Goal: Task Accomplishment & Management: Complete application form

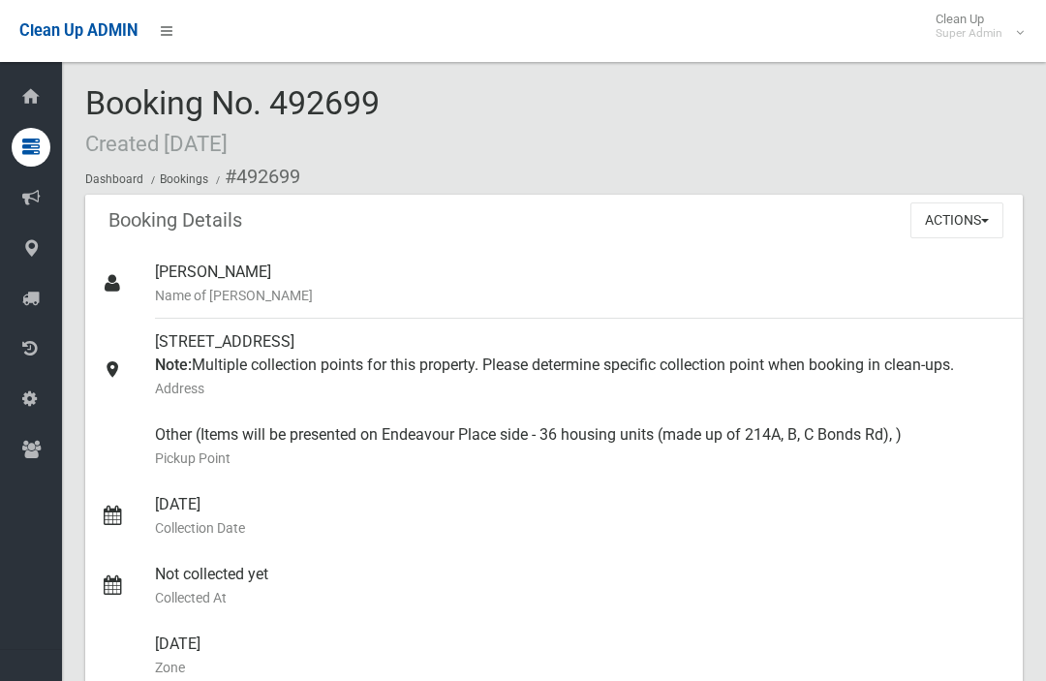
scroll to position [103, 0]
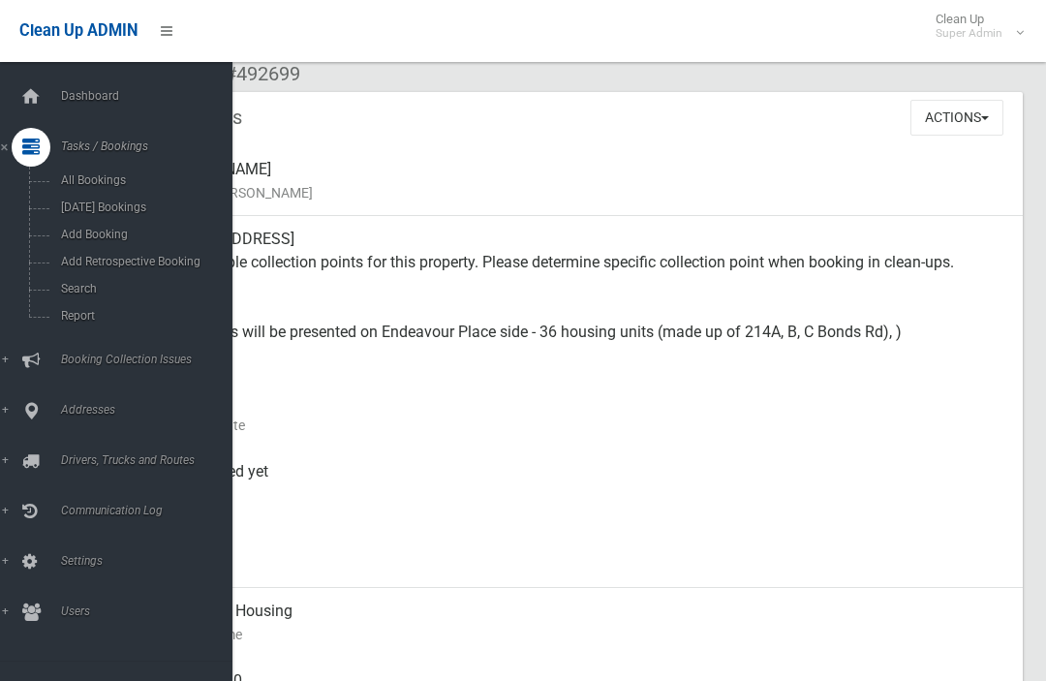
click at [70, 301] on link "Search" at bounding box center [116, 288] width 232 height 27
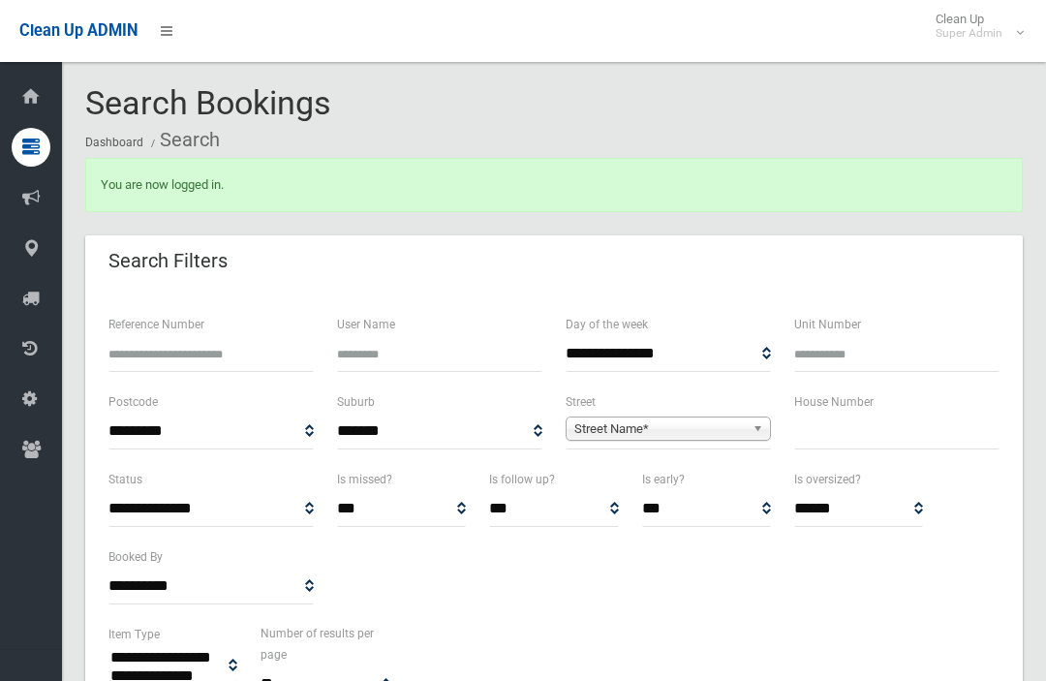
select select
click at [839, 441] on input "text" at bounding box center [896, 432] width 205 height 36
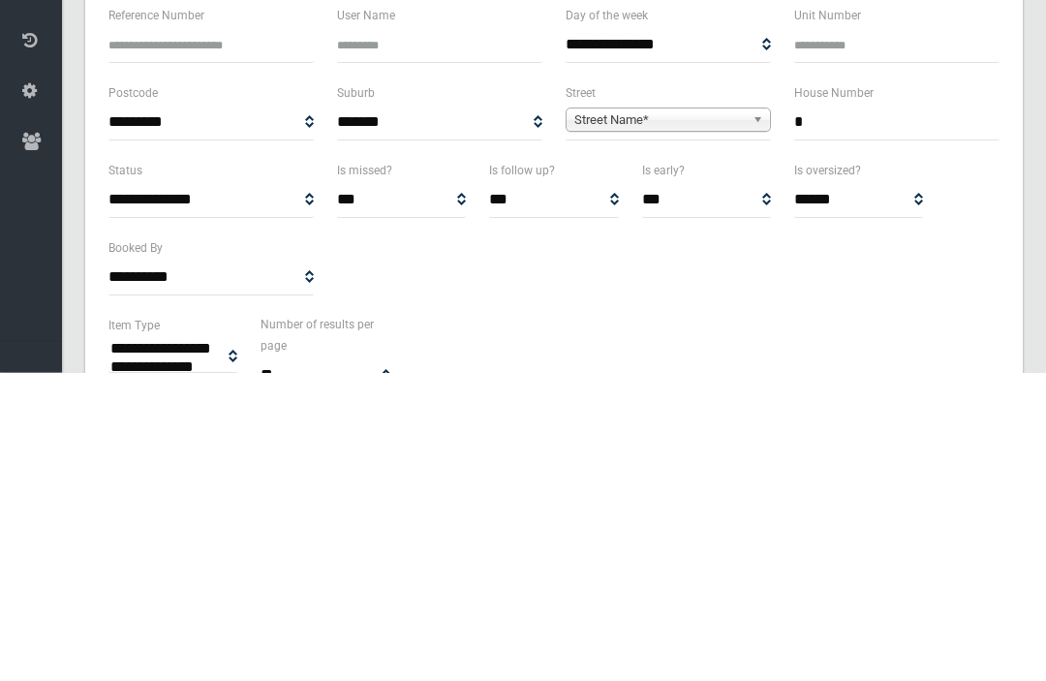
type input "*"
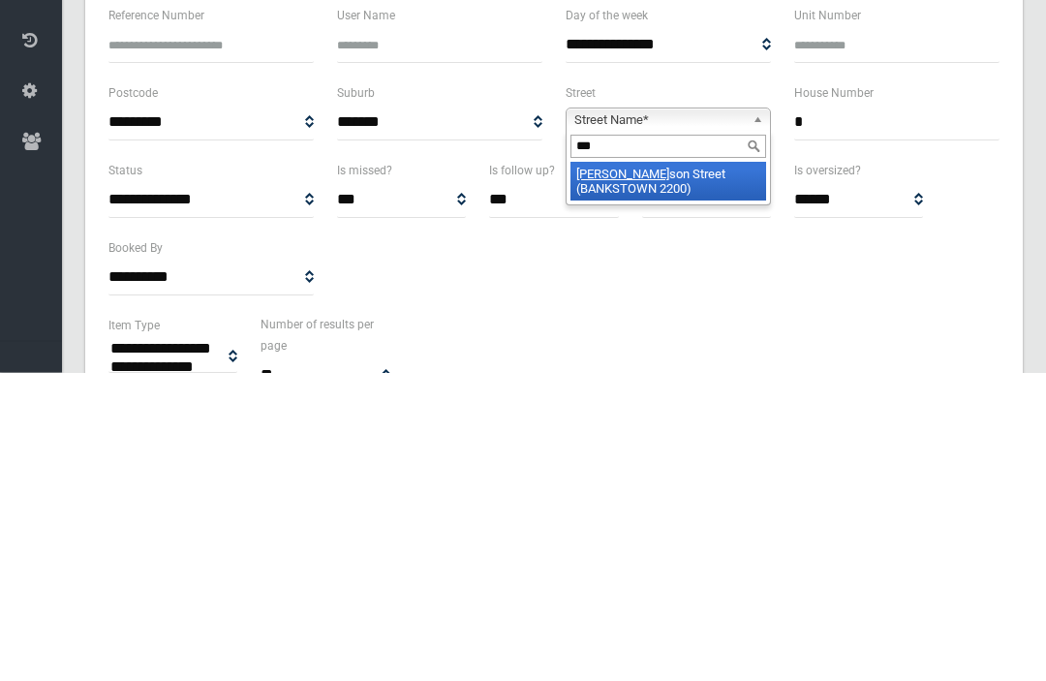
type input "****"
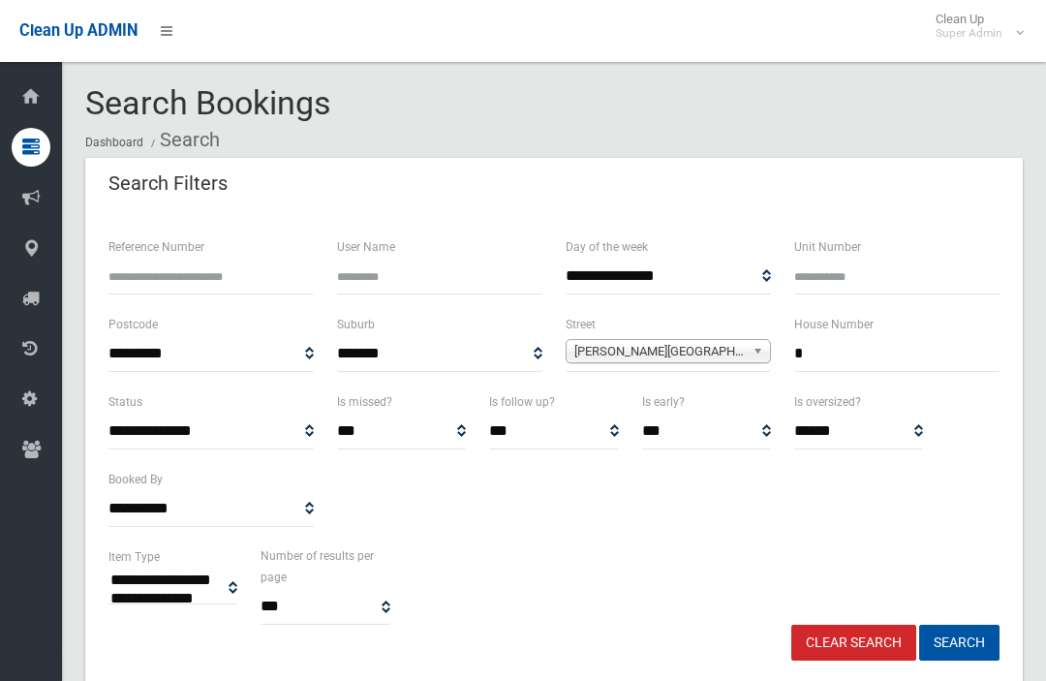
select select
click at [896, 368] on input "*" at bounding box center [896, 354] width 205 height 36
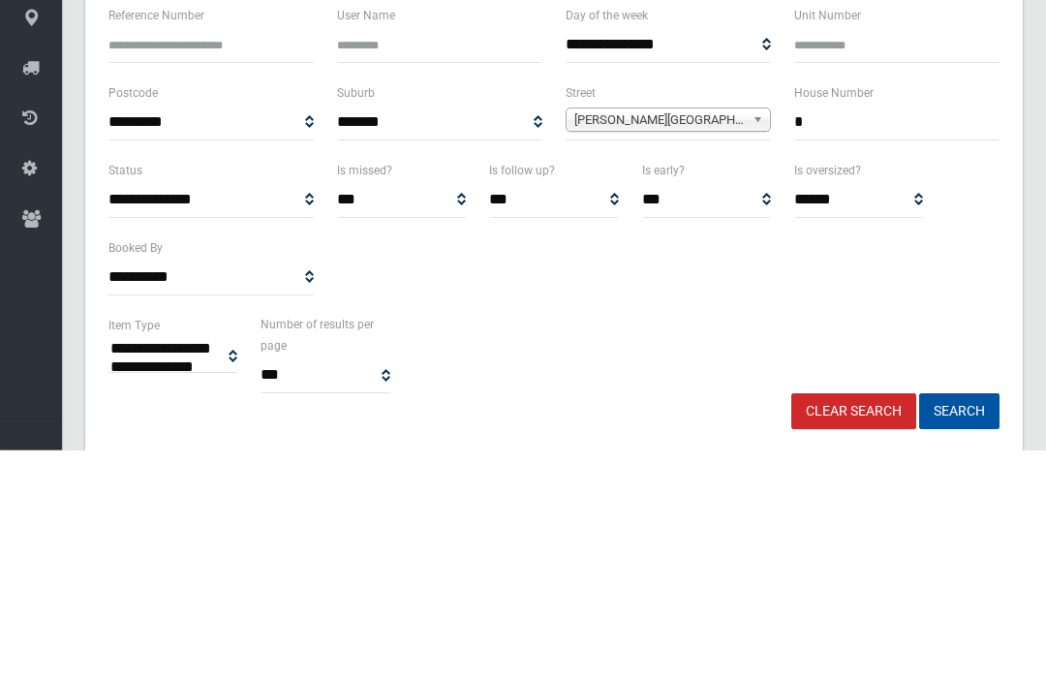
type input "*"
click at [674, 340] on span "[PERSON_NAME][GEOGRAPHIC_DATA] (BANKSTOWN 2200)" at bounding box center [659, 351] width 170 height 23
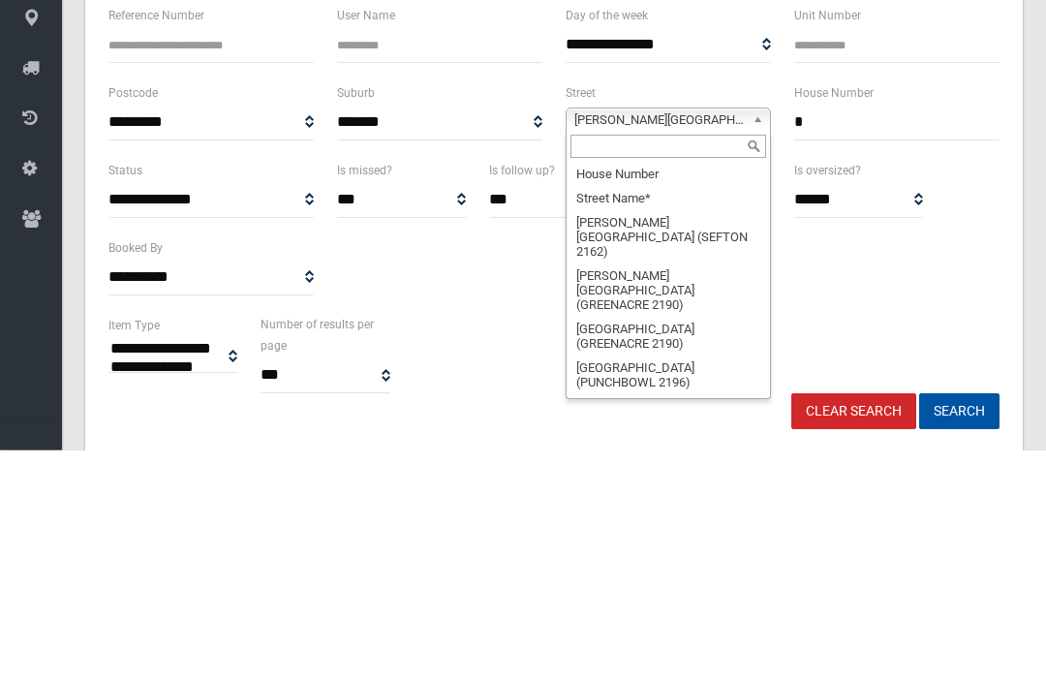
scroll to position [33398, 0]
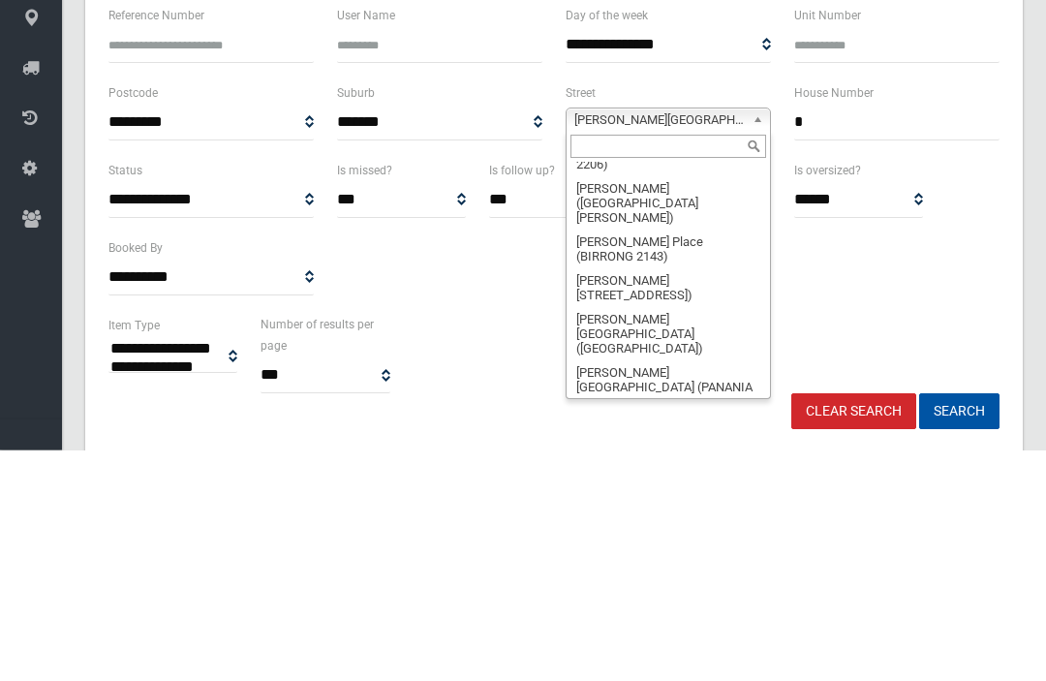
type input "*"
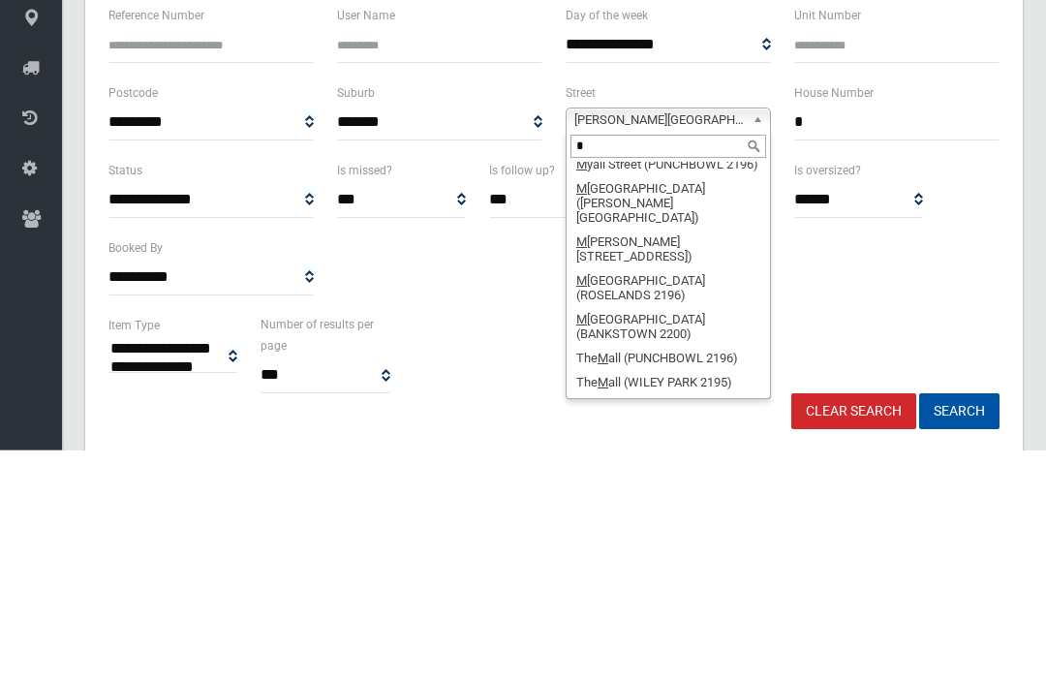
scroll to position [0, 0]
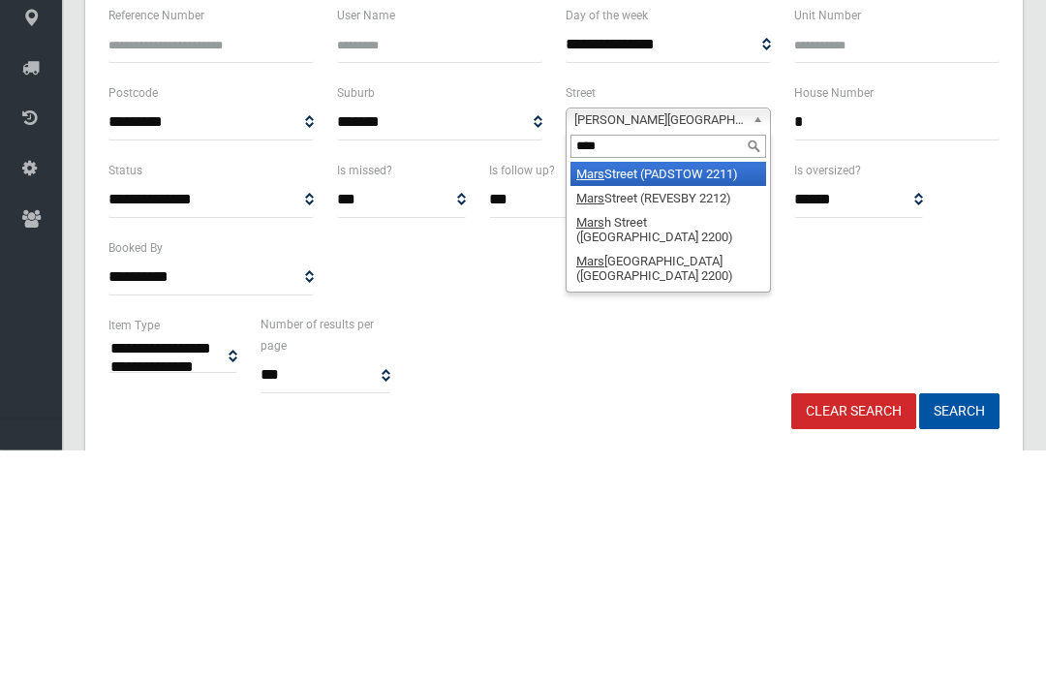
type input "*****"
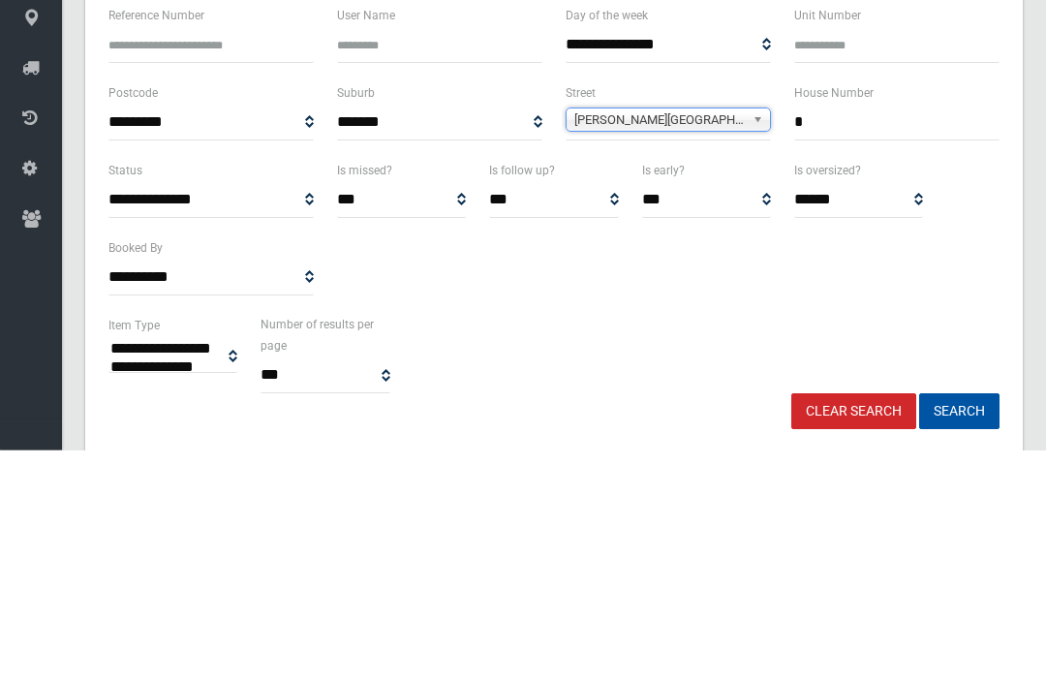
click at [959, 625] on button "Search" at bounding box center [959, 643] width 80 height 36
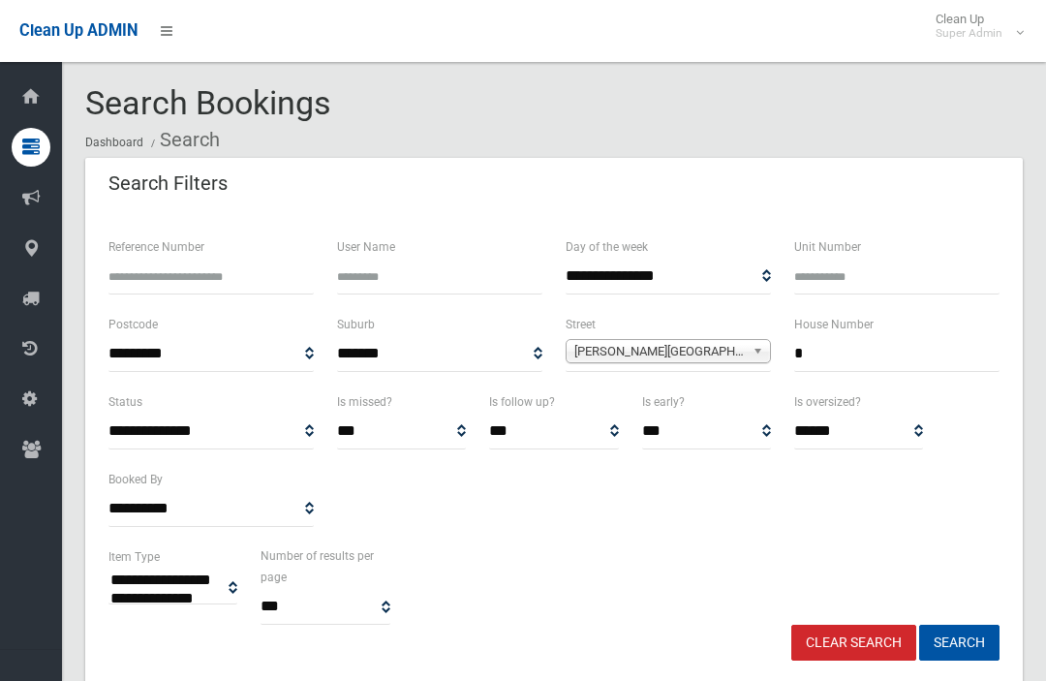
select select
click at [890, 350] on input "*" at bounding box center [896, 354] width 205 height 36
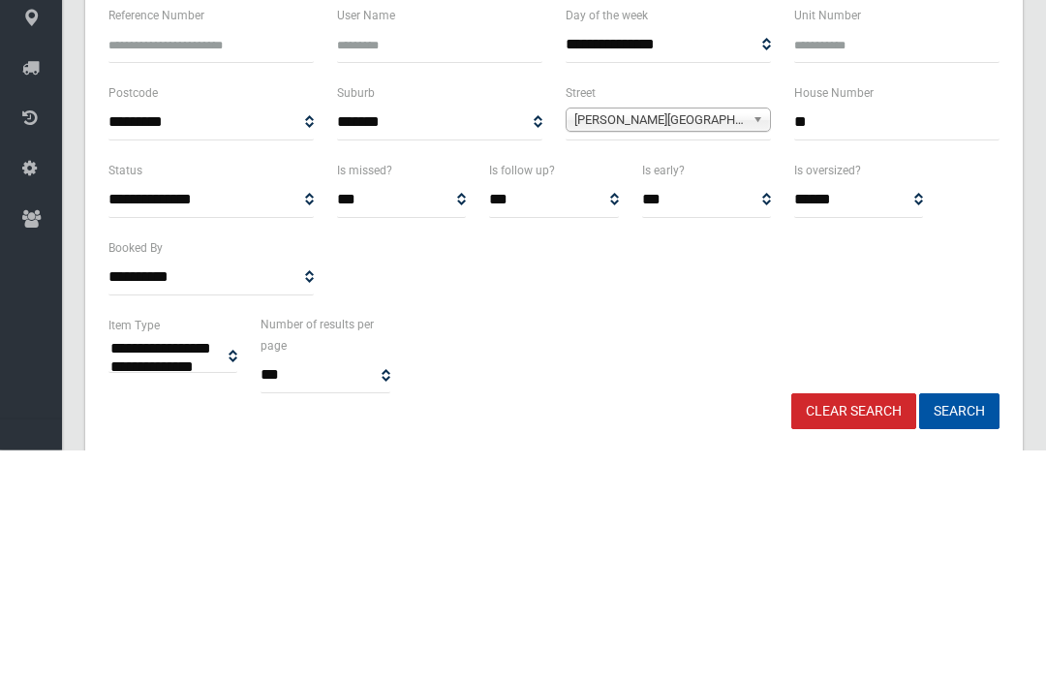
type input "**"
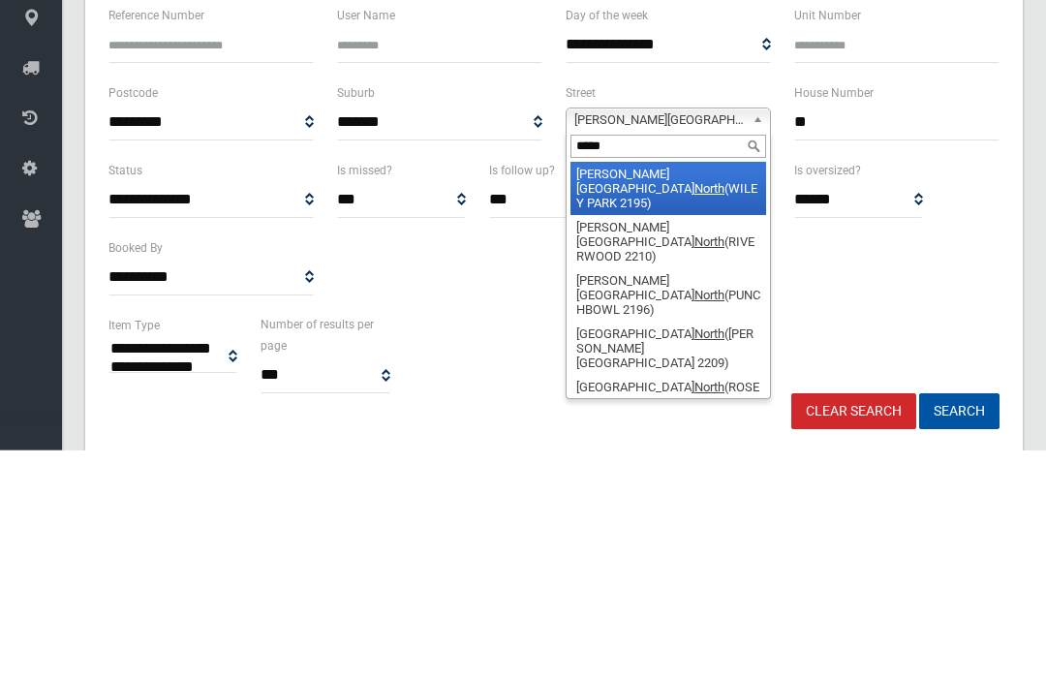
type input "******"
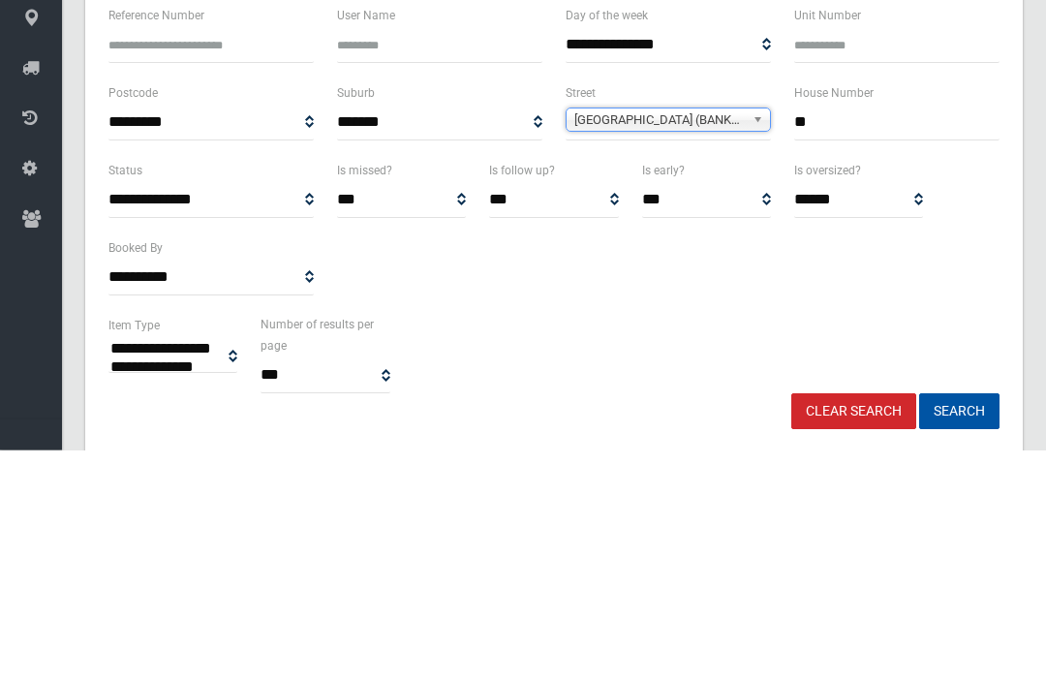
click at [959, 625] on button "Search" at bounding box center [959, 643] width 80 height 36
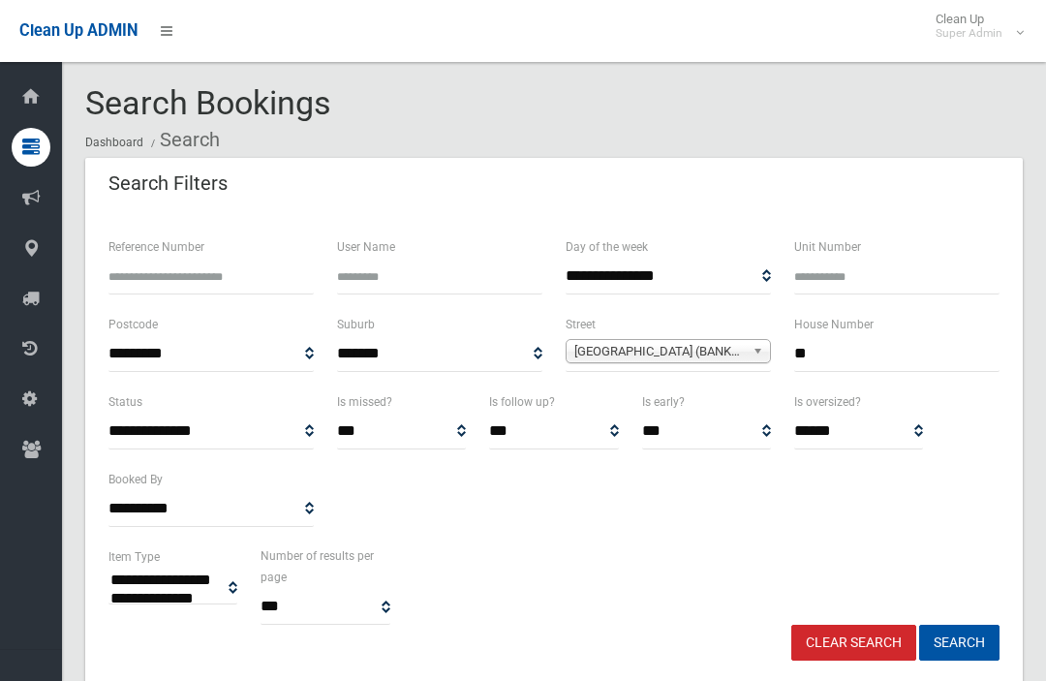
select select
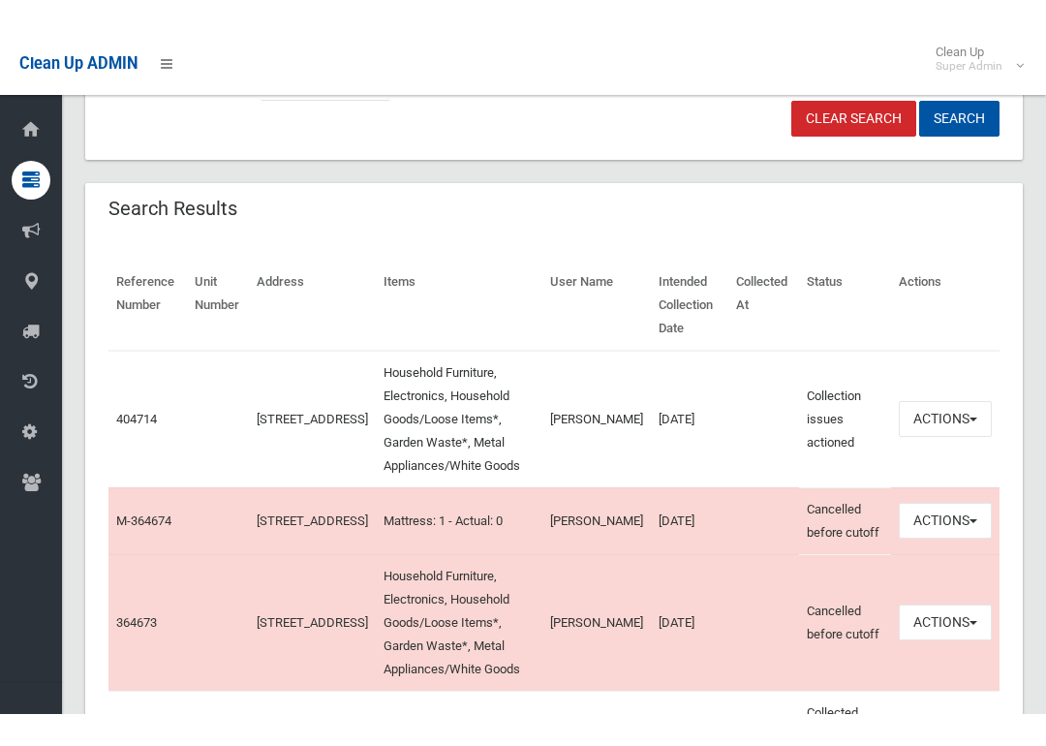
scroll to position [647, 0]
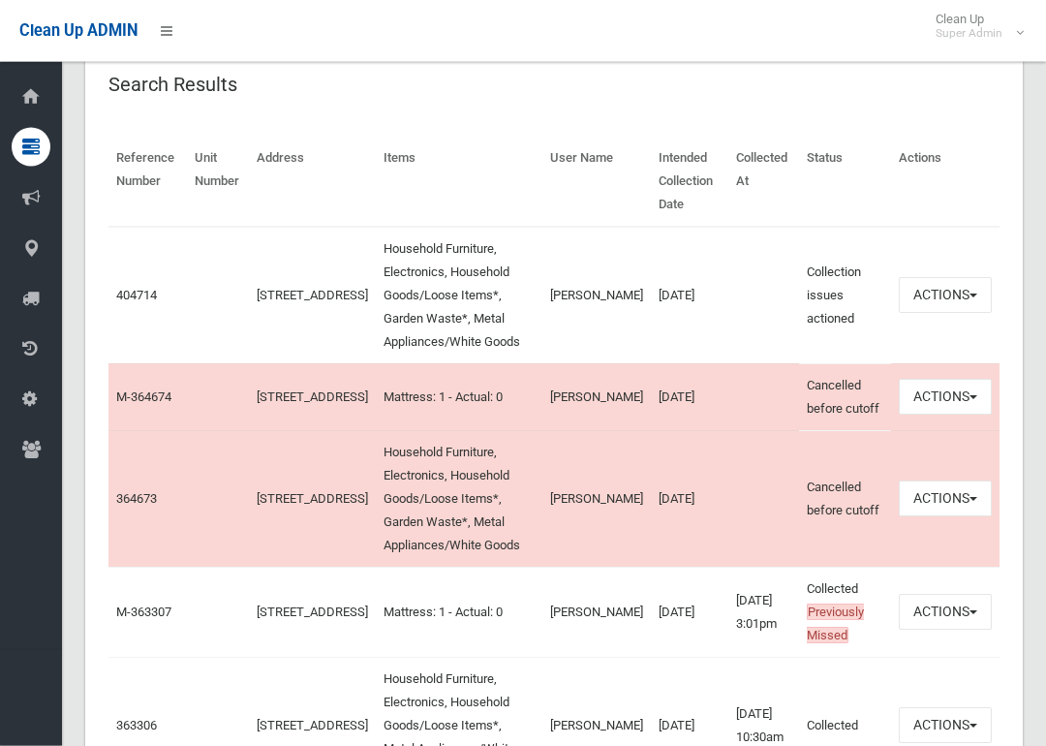
click at [130, 289] on link "404714" at bounding box center [136, 296] width 41 height 15
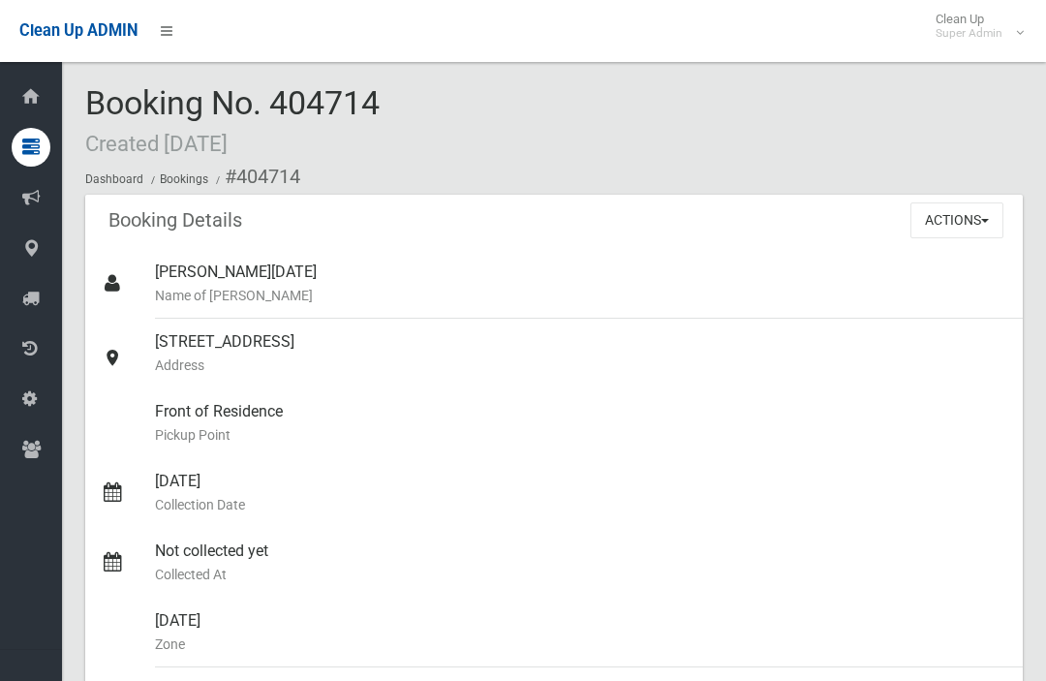
click at [962, 224] on button "Actions" at bounding box center [956, 220] width 93 height 36
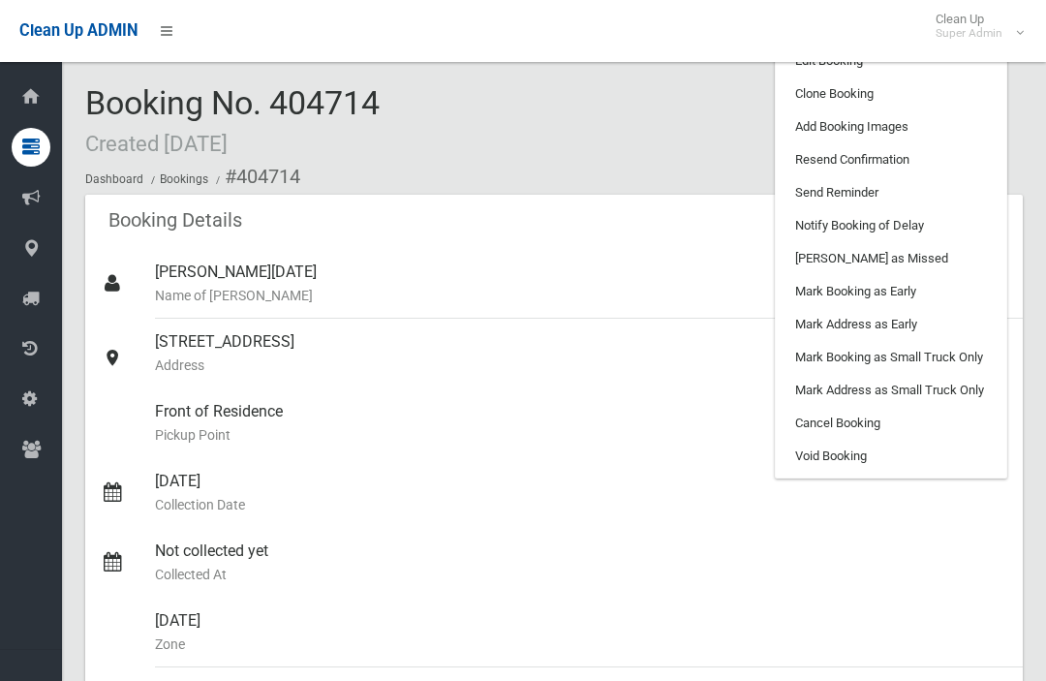
click at [912, 87] on link "Clone Booking" at bounding box center [891, 93] width 230 height 33
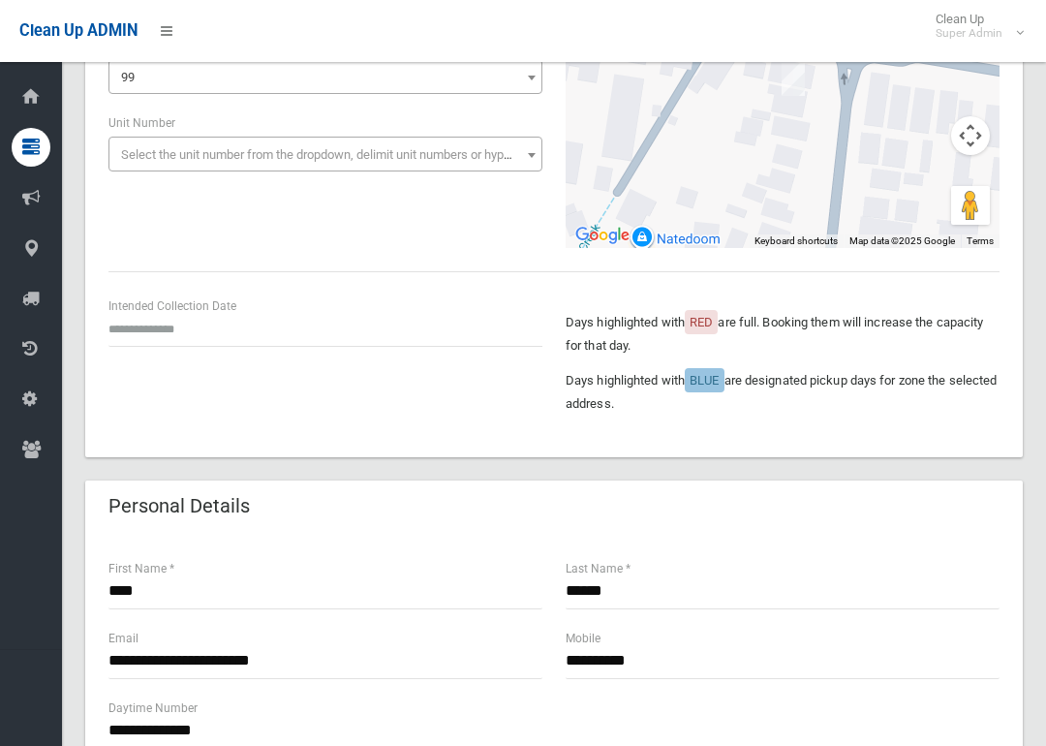
scroll to position [276, 0]
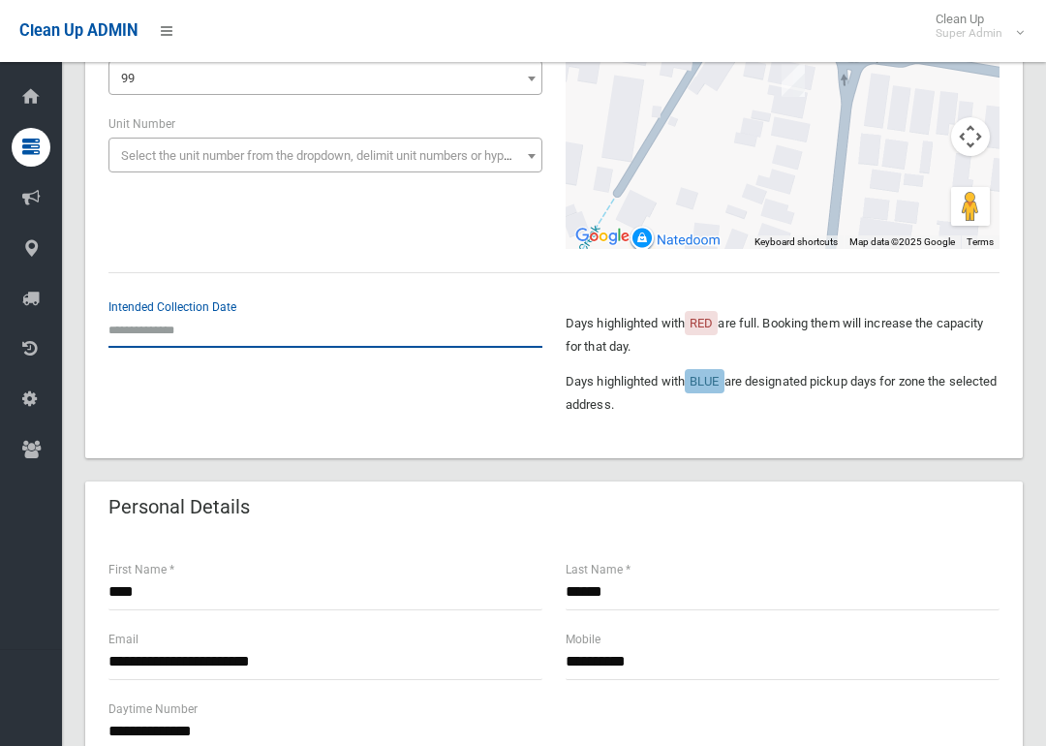
click at [183, 341] on input "text" at bounding box center [325, 330] width 434 height 36
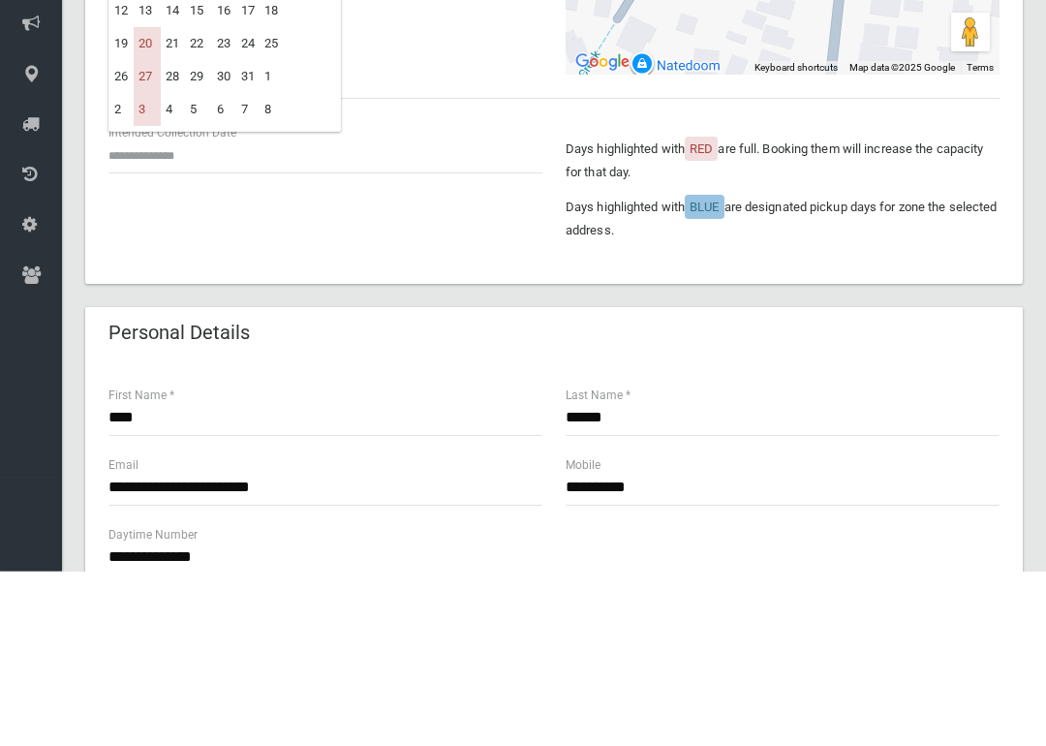
click at [155, 202] on td "20" at bounding box center [147, 218] width 27 height 33
type input "**********"
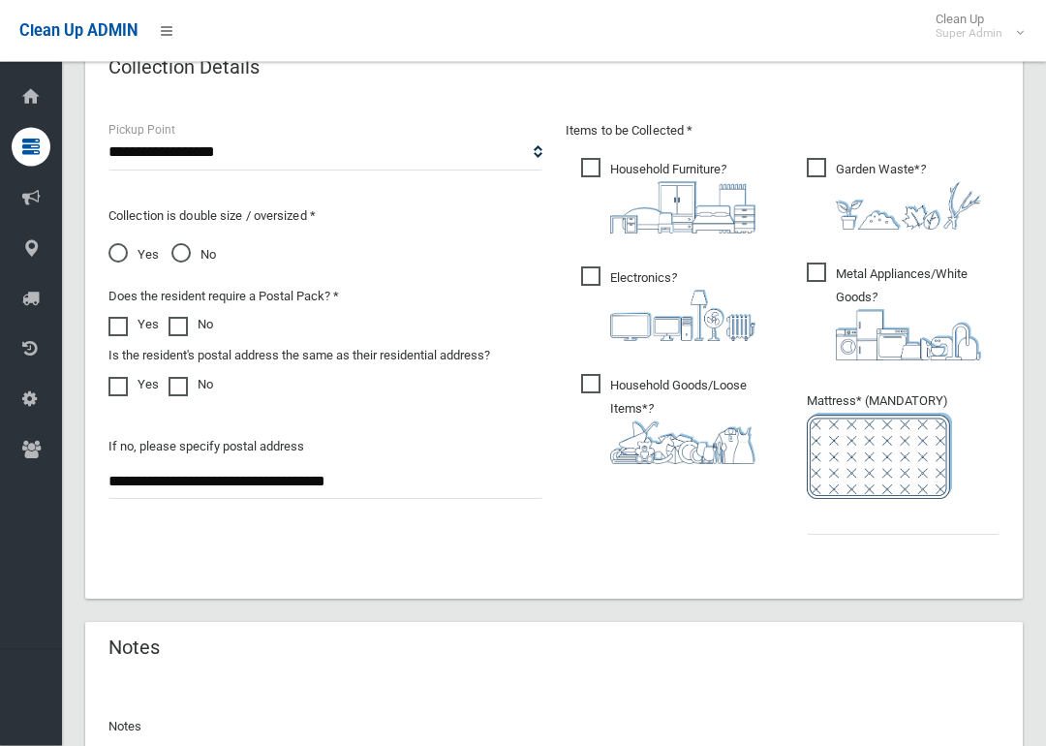
scroll to position [1141, 0]
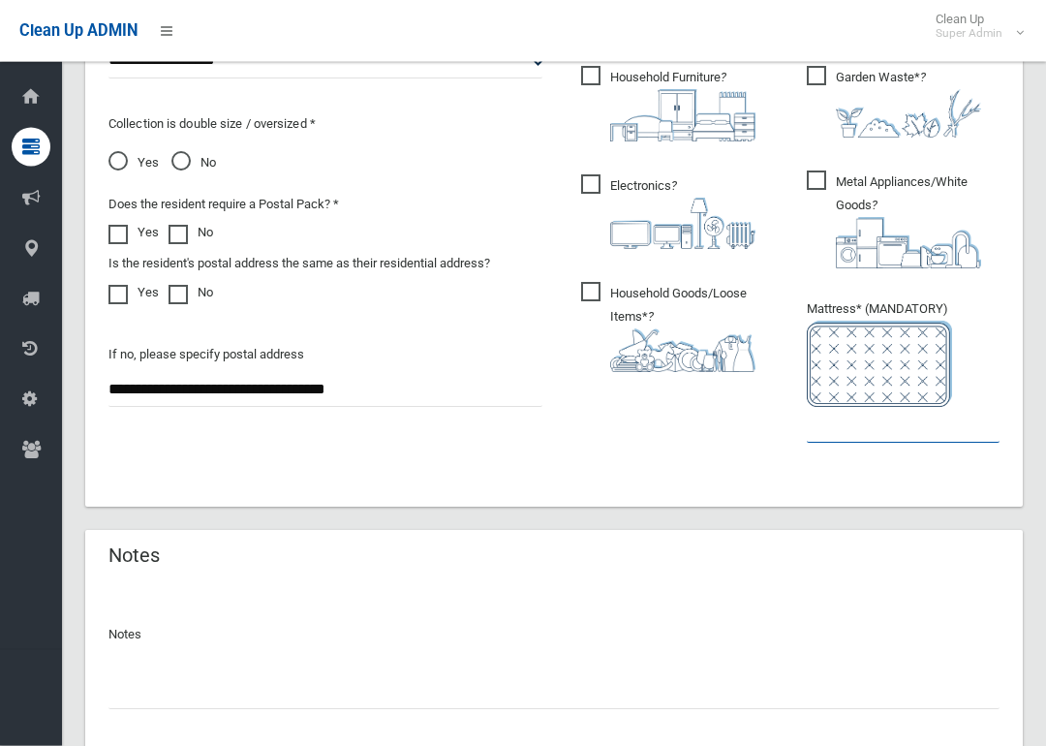
click at [921, 434] on input "text" at bounding box center [903, 426] width 193 height 36
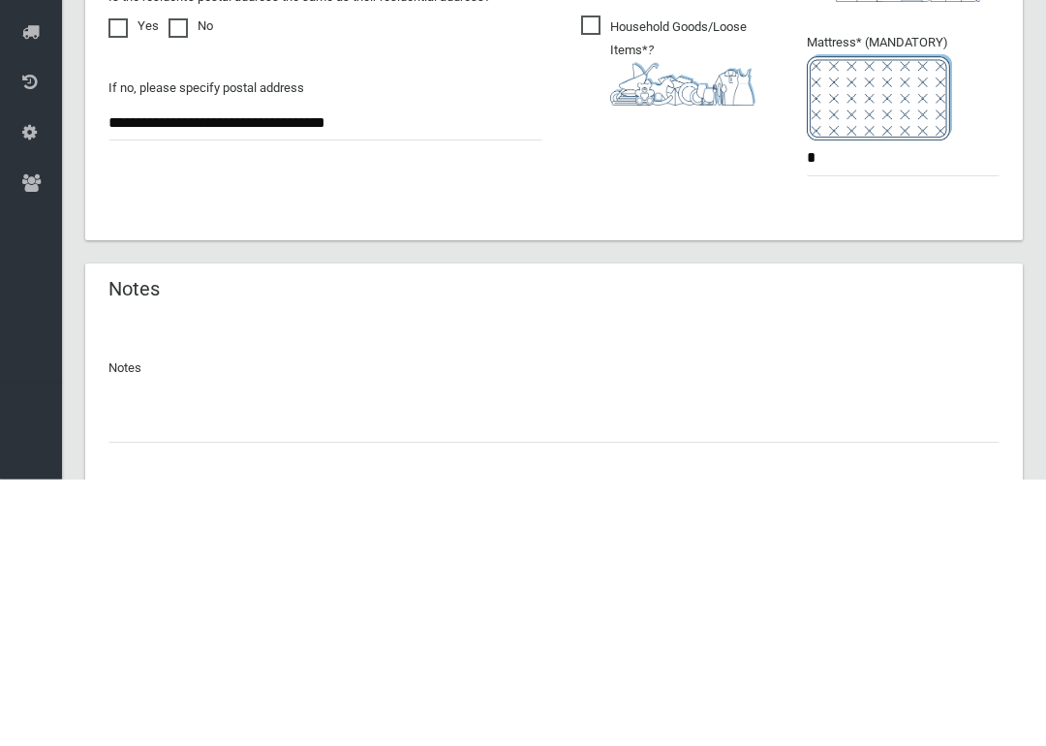
scroll to position [1272, 0]
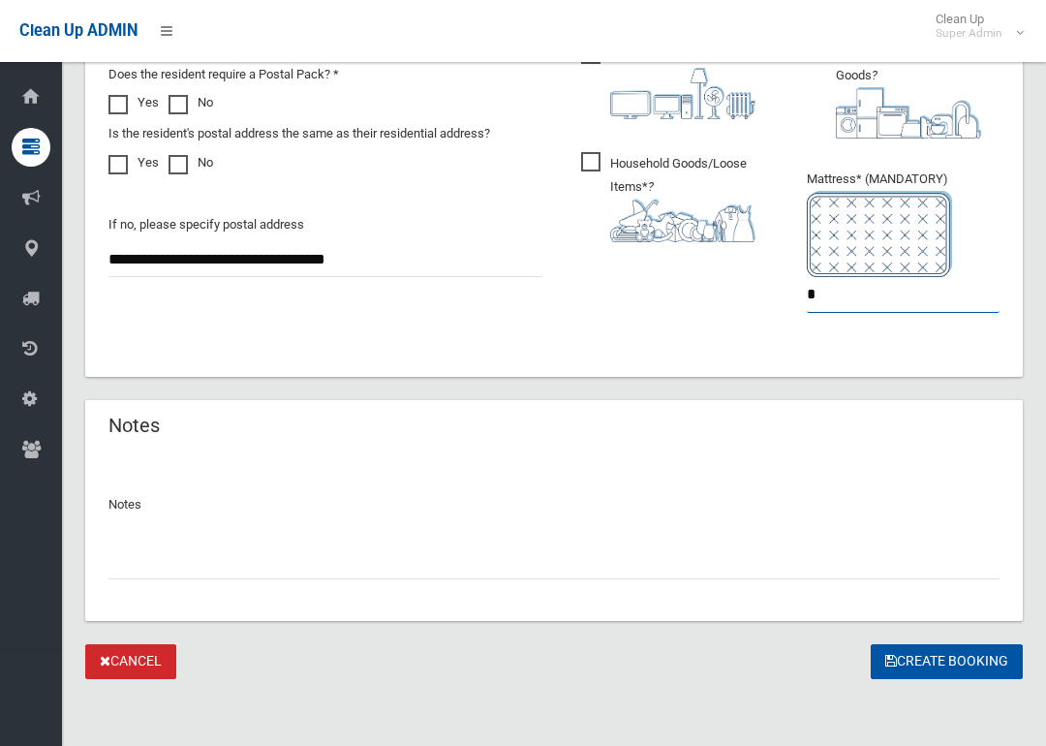
type input "*"
click at [986, 673] on button "Create Booking" at bounding box center [947, 662] width 152 height 36
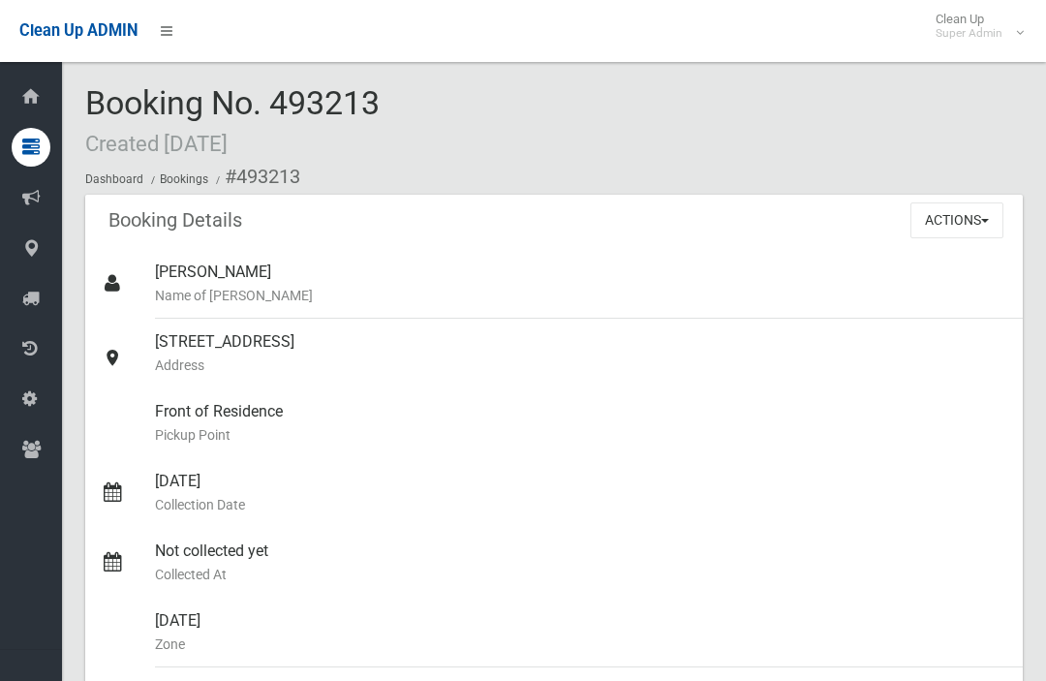
click at [989, 220] on button "Actions" at bounding box center [956, 220] width 93 height 36
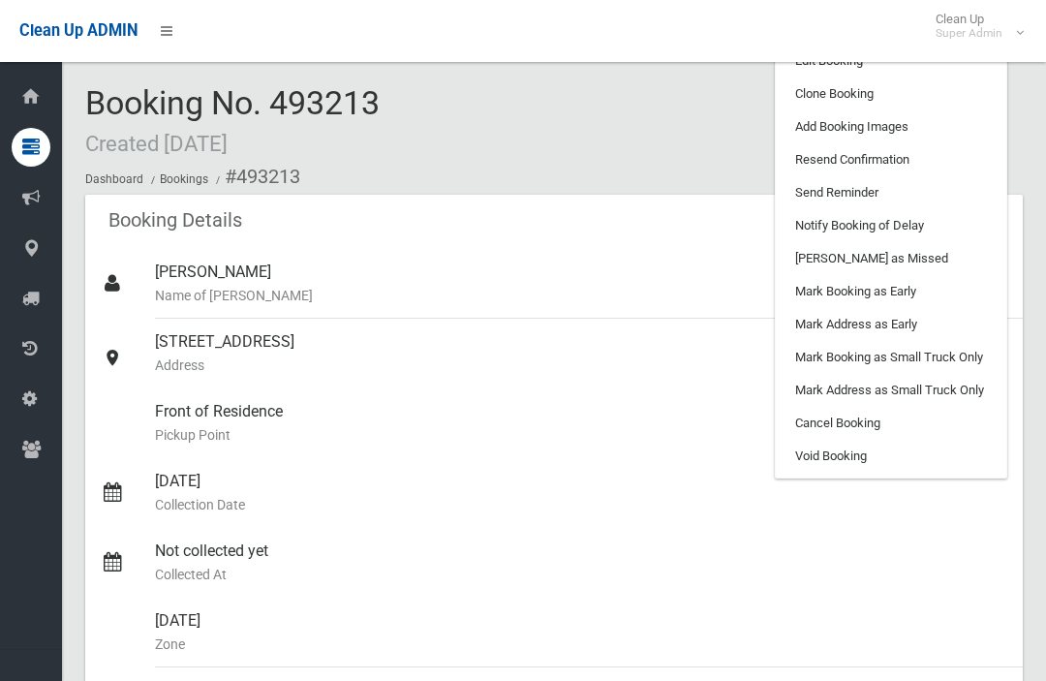
click at [912, 259] on link "[PERSON_NAME] as Missed" at bounding box center [891, 258] width 230 height 33
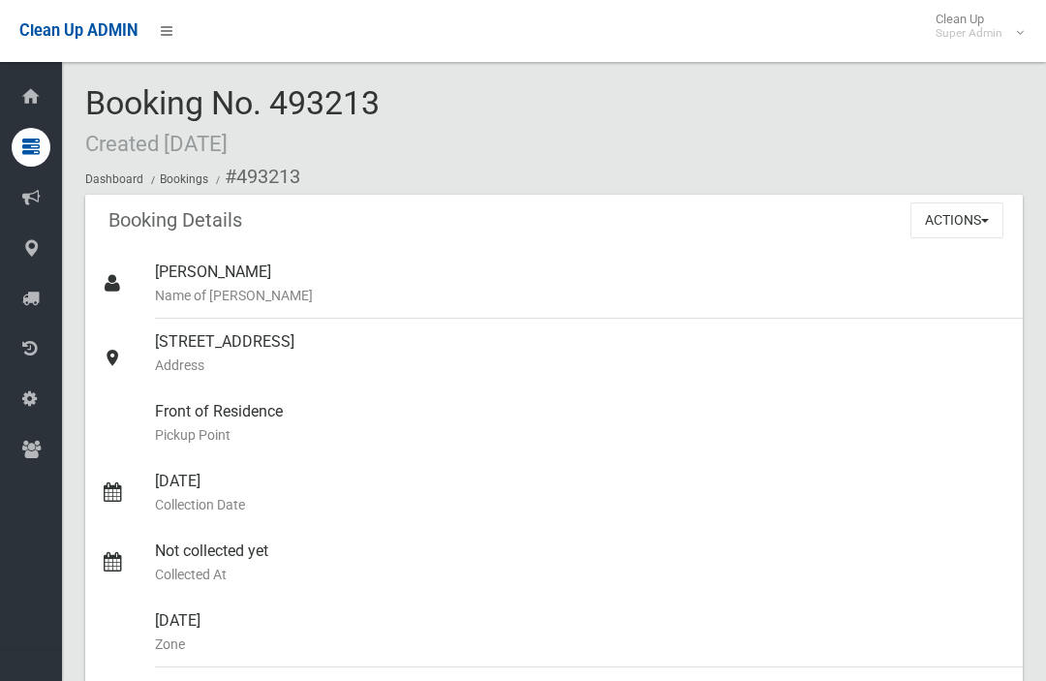
click at [973, 227] on button "Actions" at bounding box center [956, 220] width 93 height 36
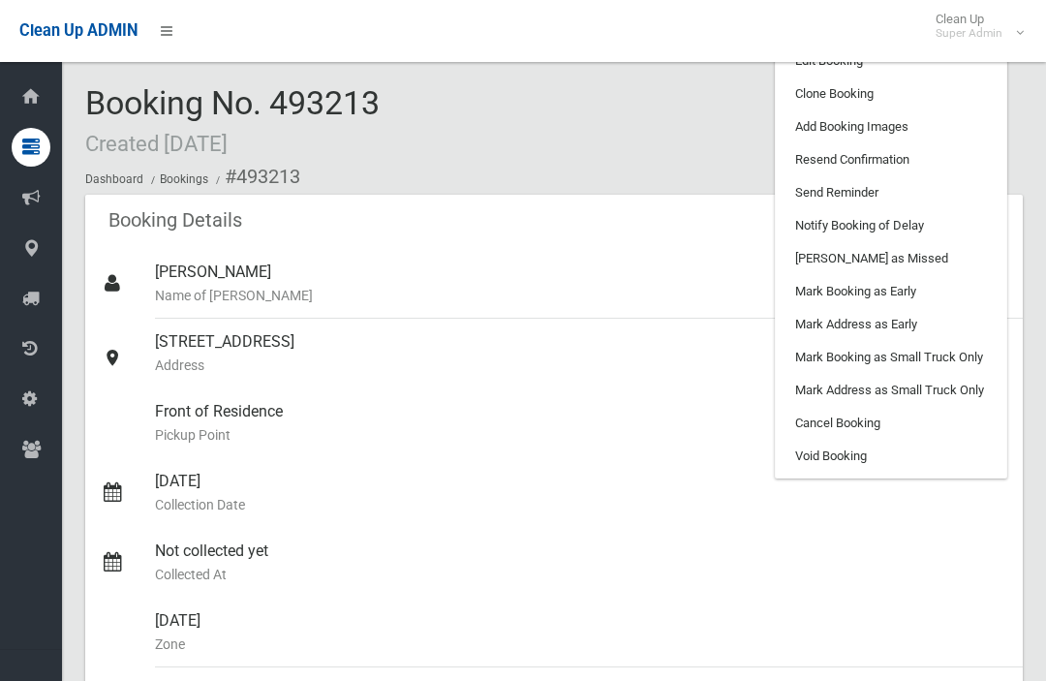
click at [927, 75] on link "Edit Booking" at bounding box center [891, 61] width 230 height 33
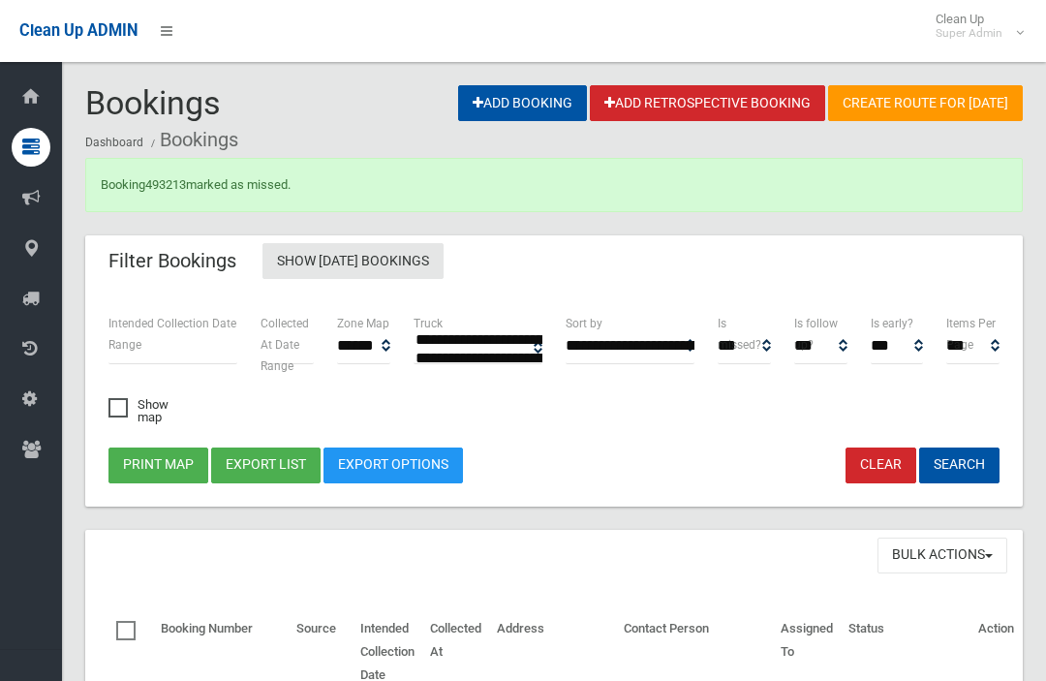
select select
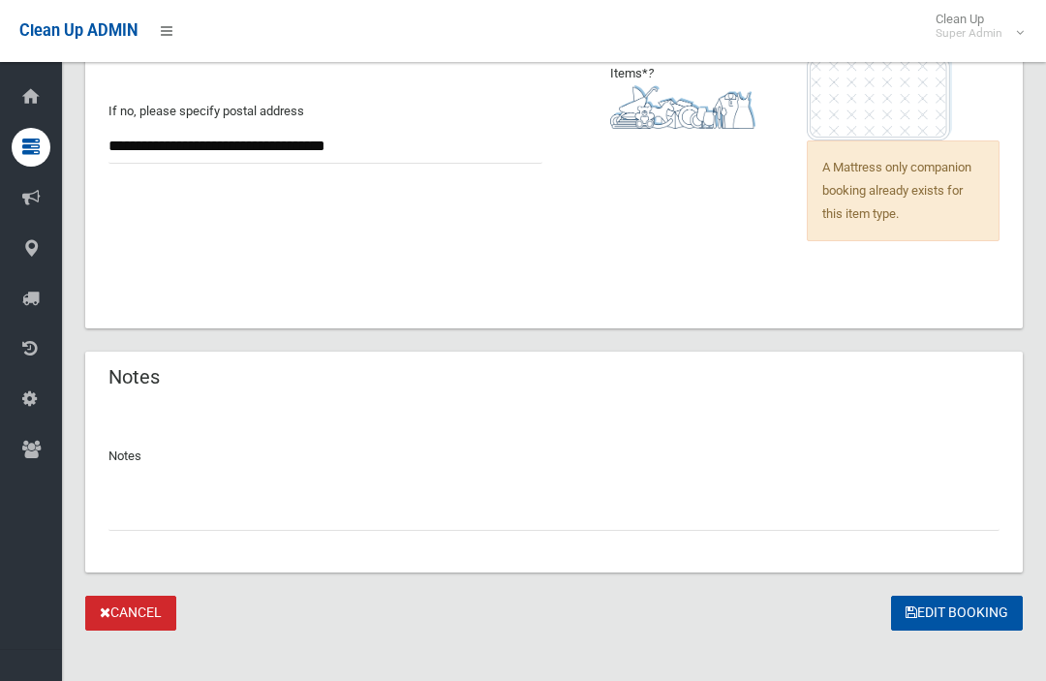
click at [141, 501] on input "text" at bounding box center [553, 513] width 891 height 36
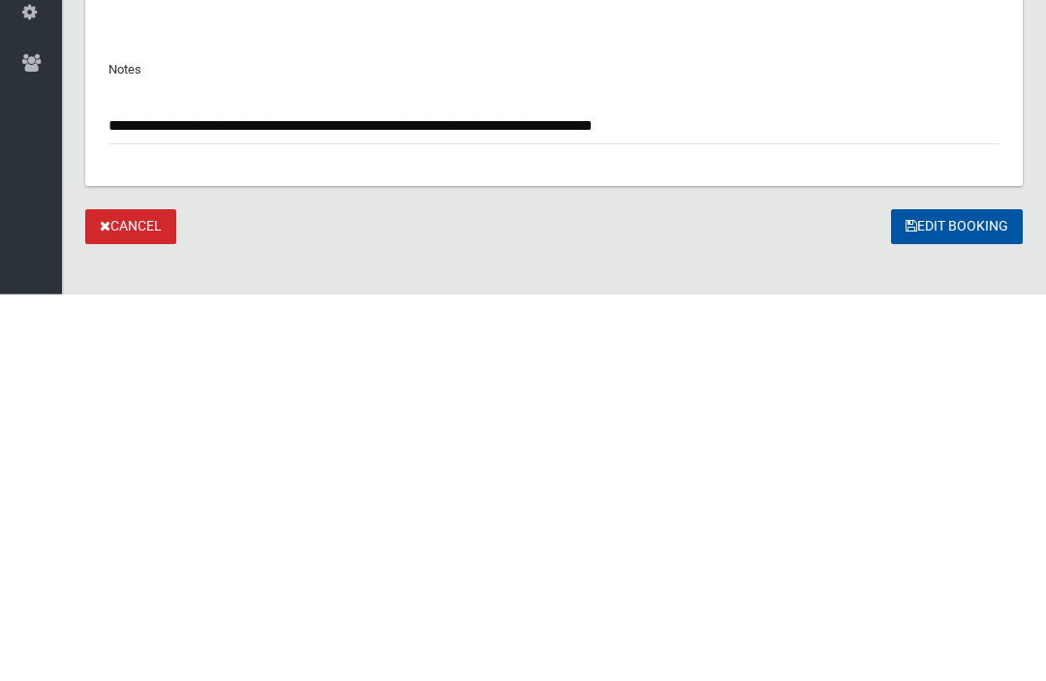
type input "**********"
click at [974, 597] on button "Edit Booking" at bounding box center [957, 615] width 132 height 36
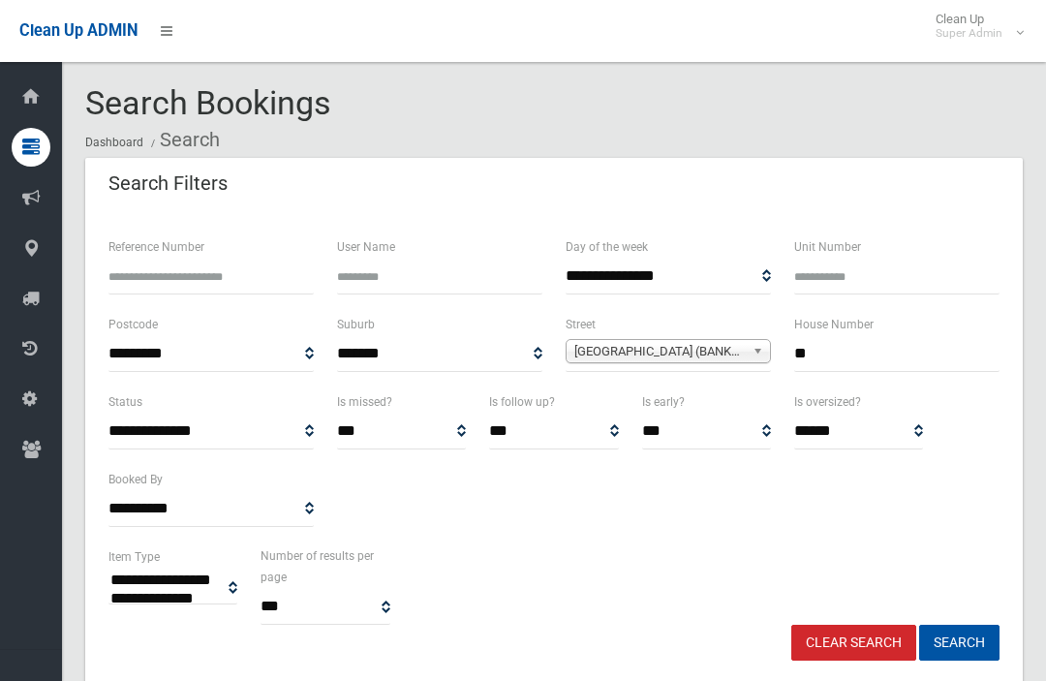
select select
click at [912, 346] on input "**" at bounding box center [896, 354] width 205 height 36
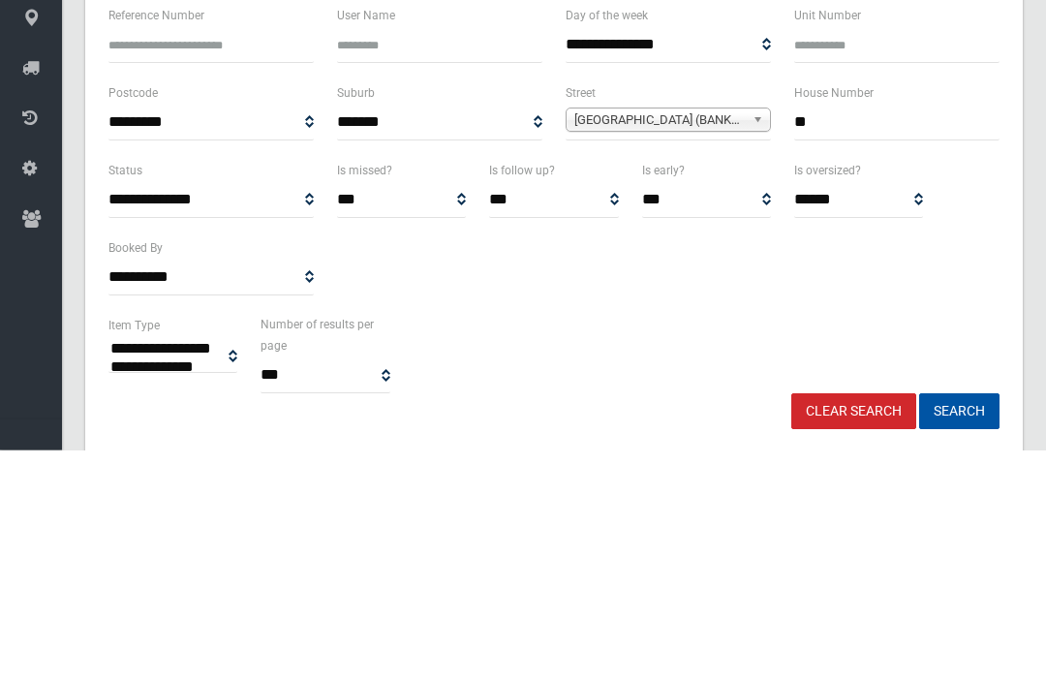
type input "*"
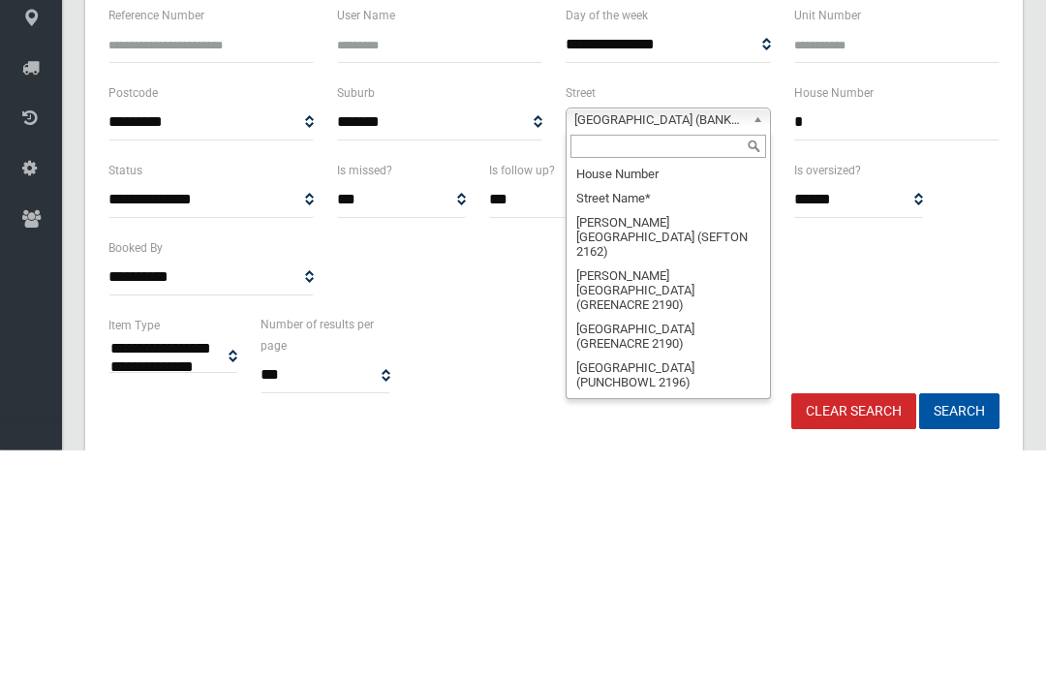
scroll to position [52535, 0]
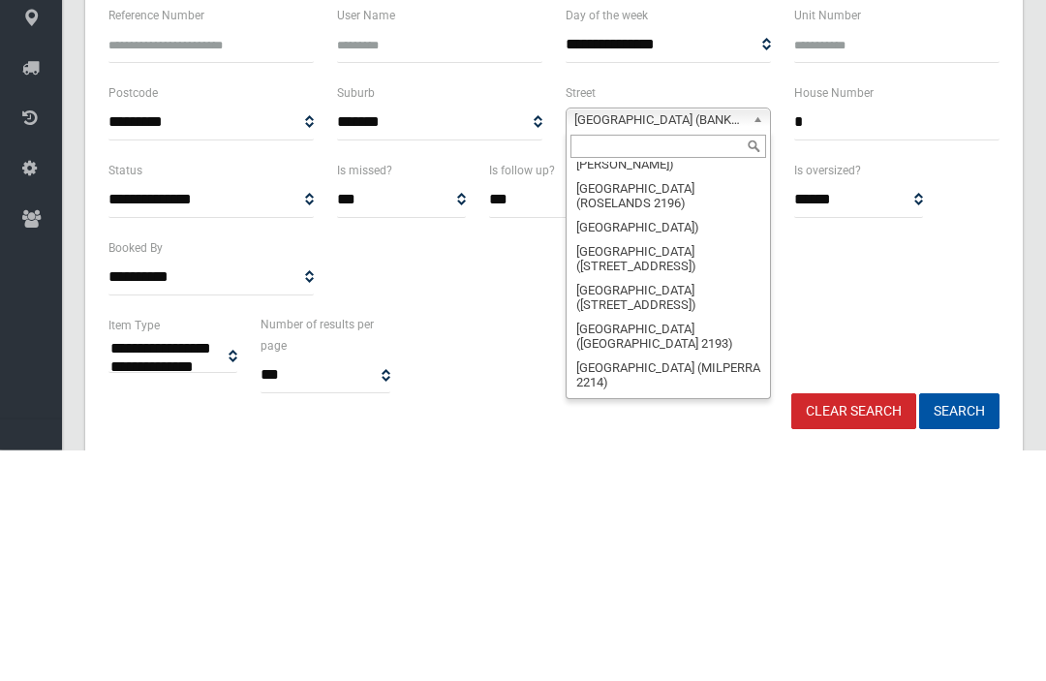
type input "*"
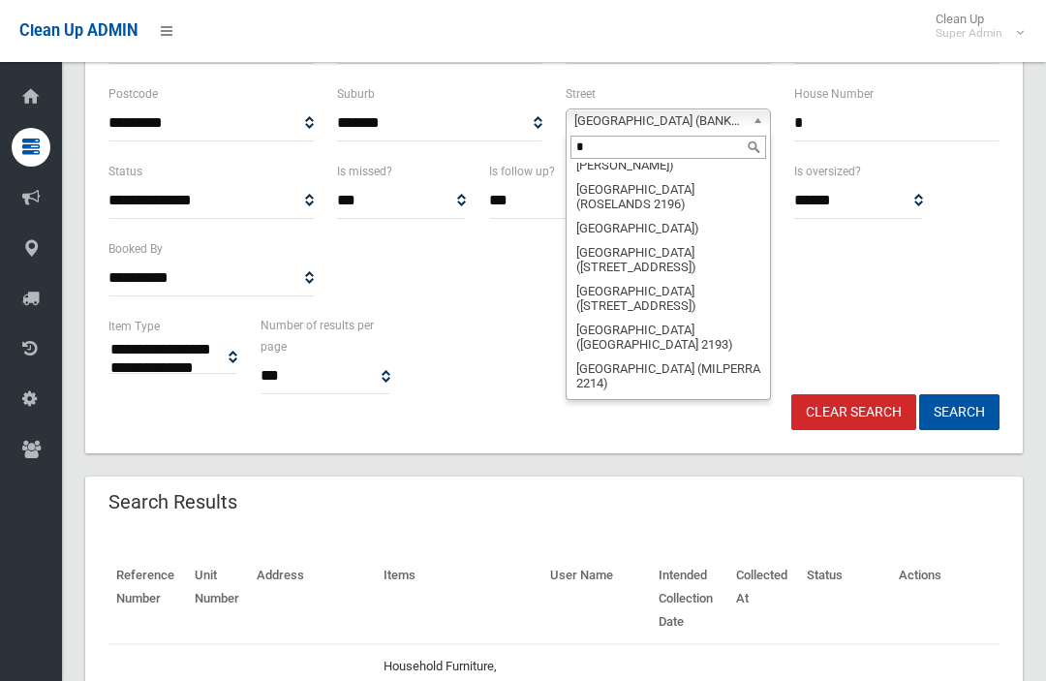
scroll to position [0, 0]
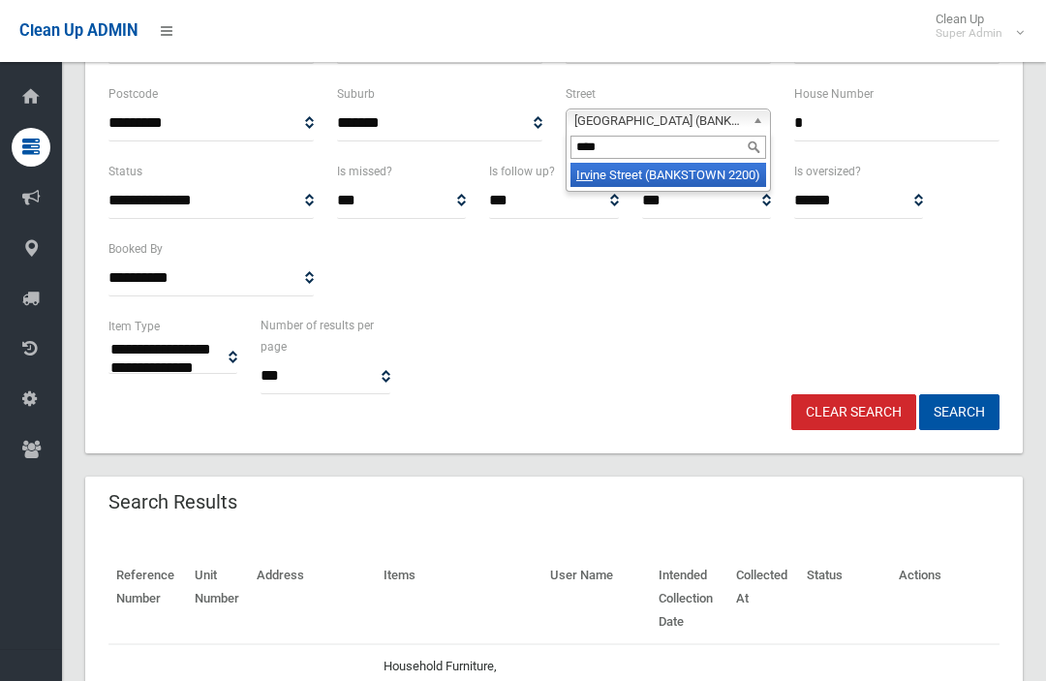
type input "*****"
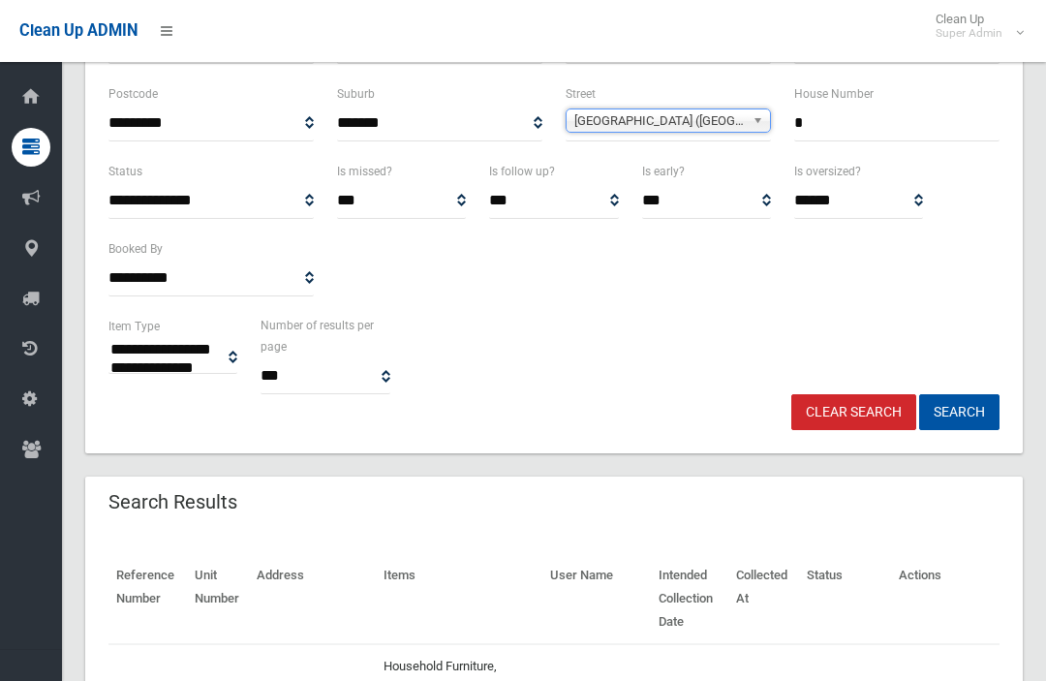
click at [959, 410] on button "Search" at bounding box center [959, 412] width 80 height 36
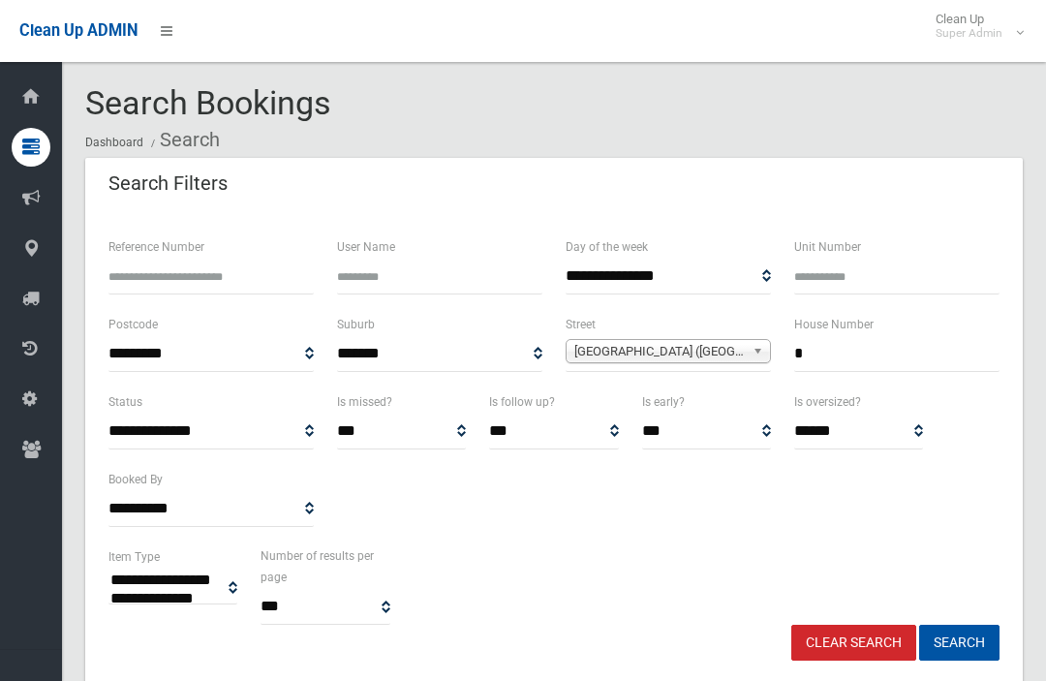
select select
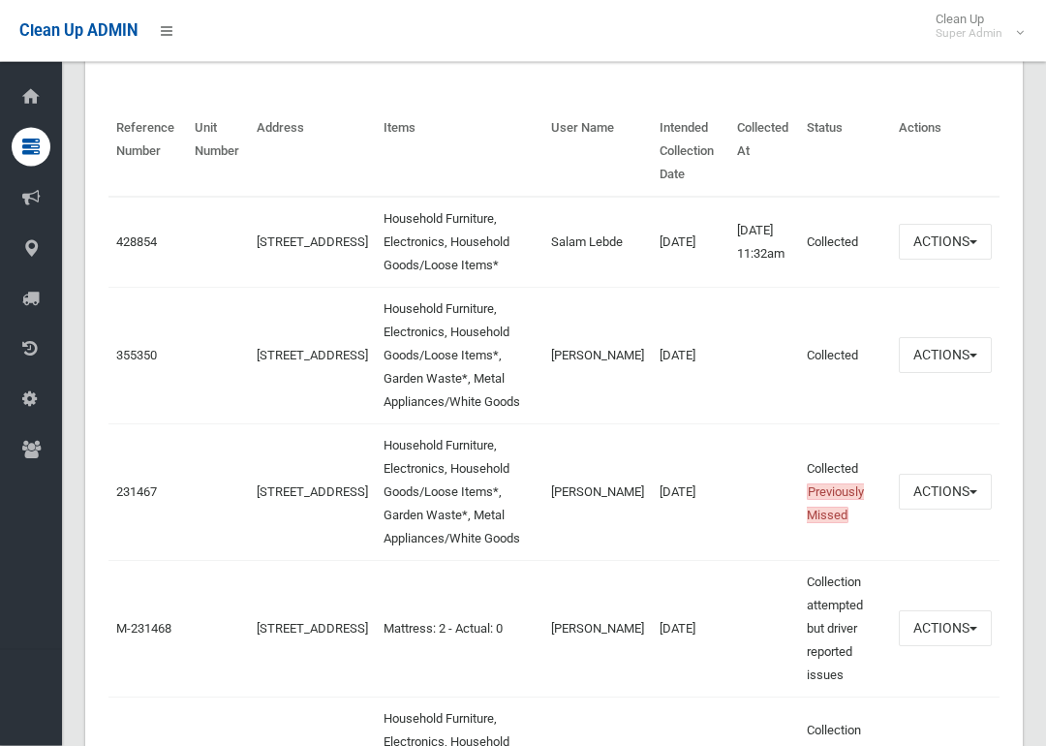
scroll to position [681, 0]
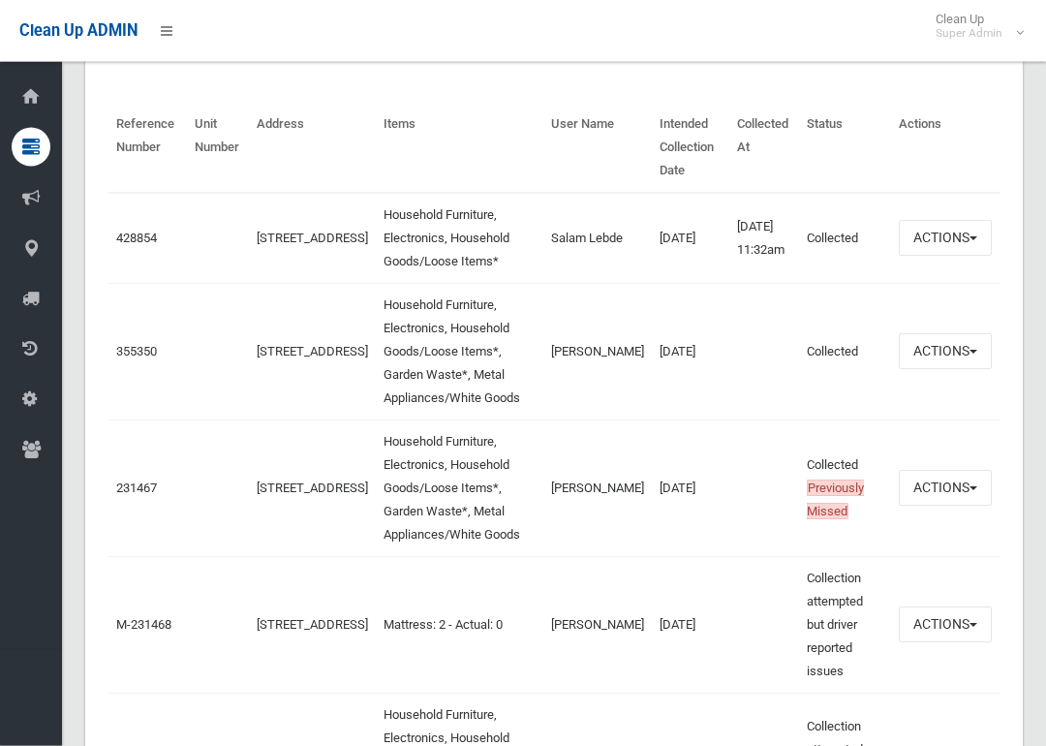
click at [106, 230] on div "Reference Number Unit Number Address Items User Name Intended Collection Date C…" at bounding box center [553, 489] width 937 height 819
click at [146, 231] on link "428854" at bounding box center [136, 238] width 41 height 15
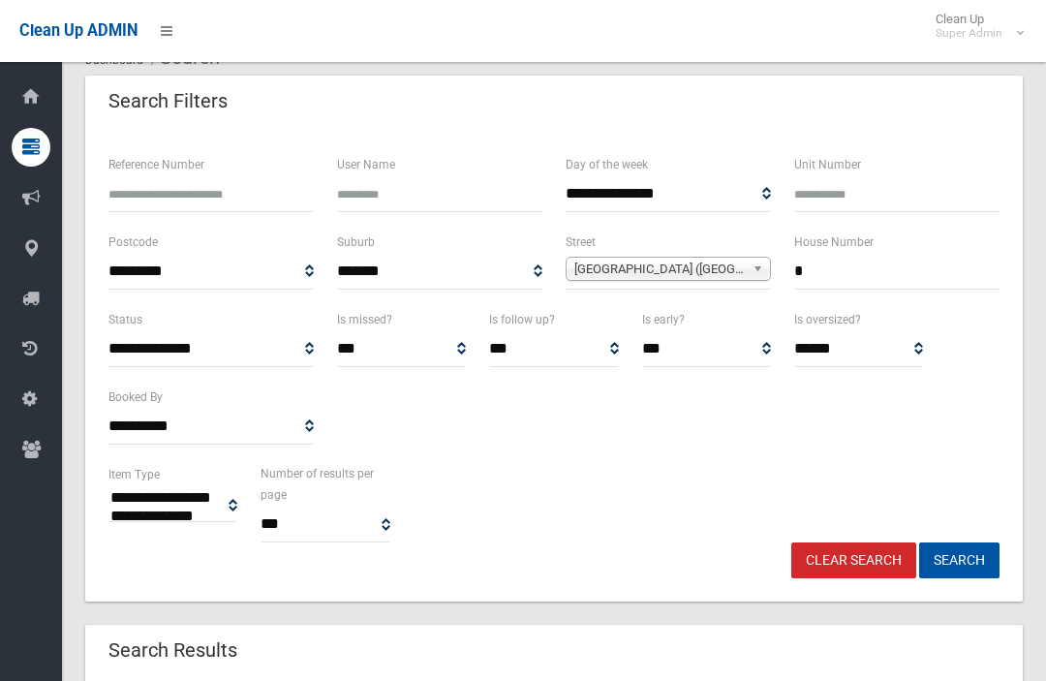
scroll to position [0, 0]
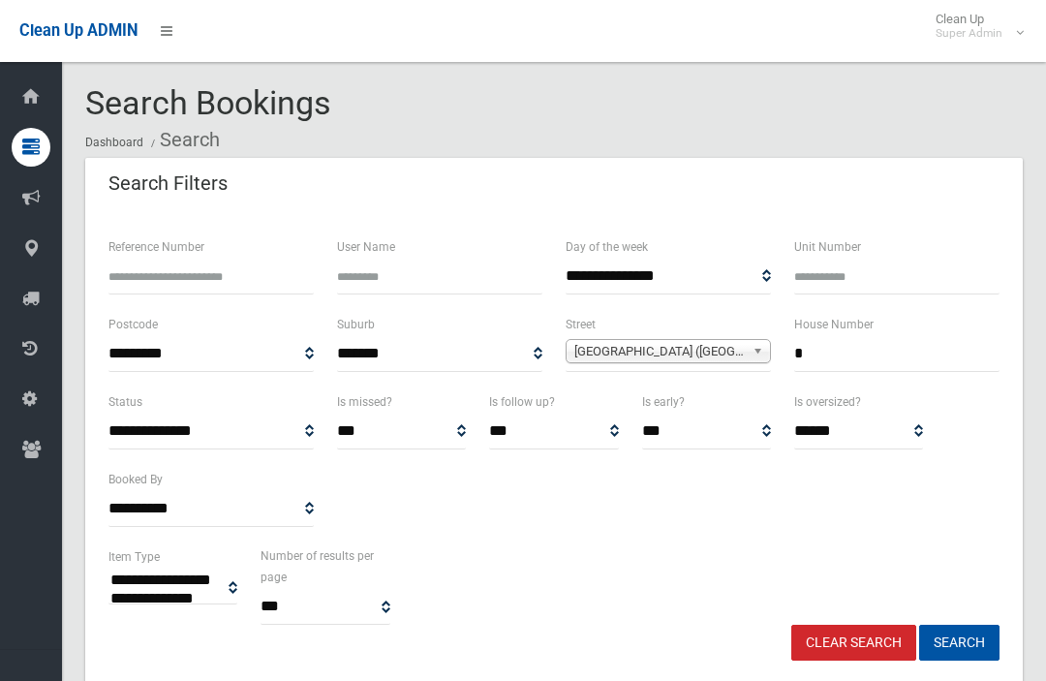
click at [897, 361] on input "*" at bounding box center [896, 354] width 205 height 36
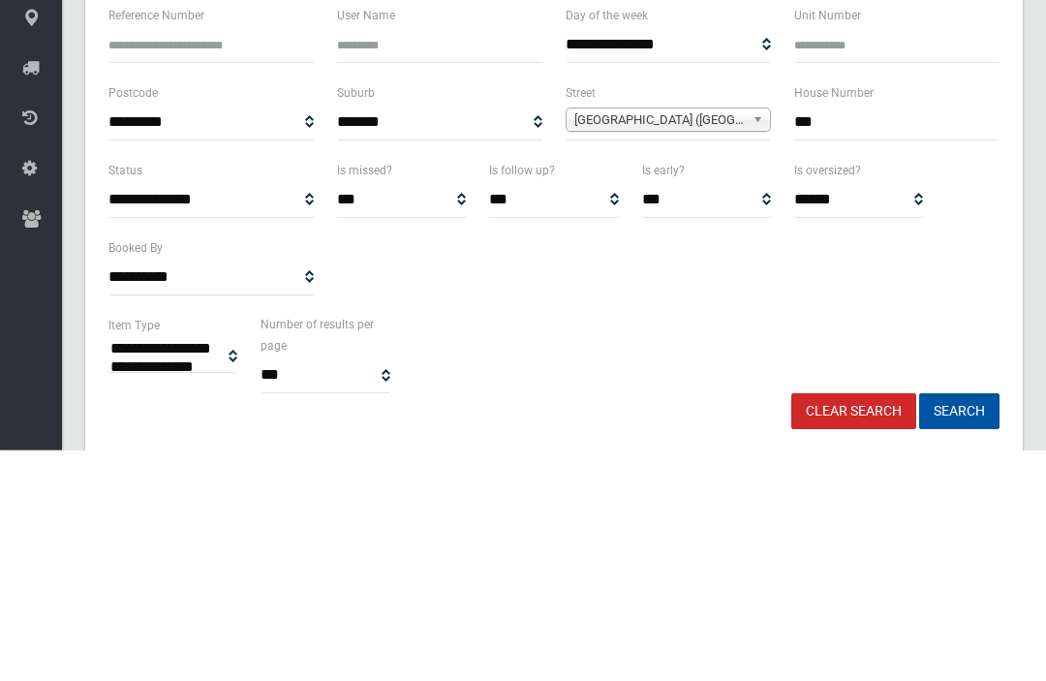
type input "***"
click at [713, 313] on div "**********" at bounding box center [668, 351] width 229 height 77
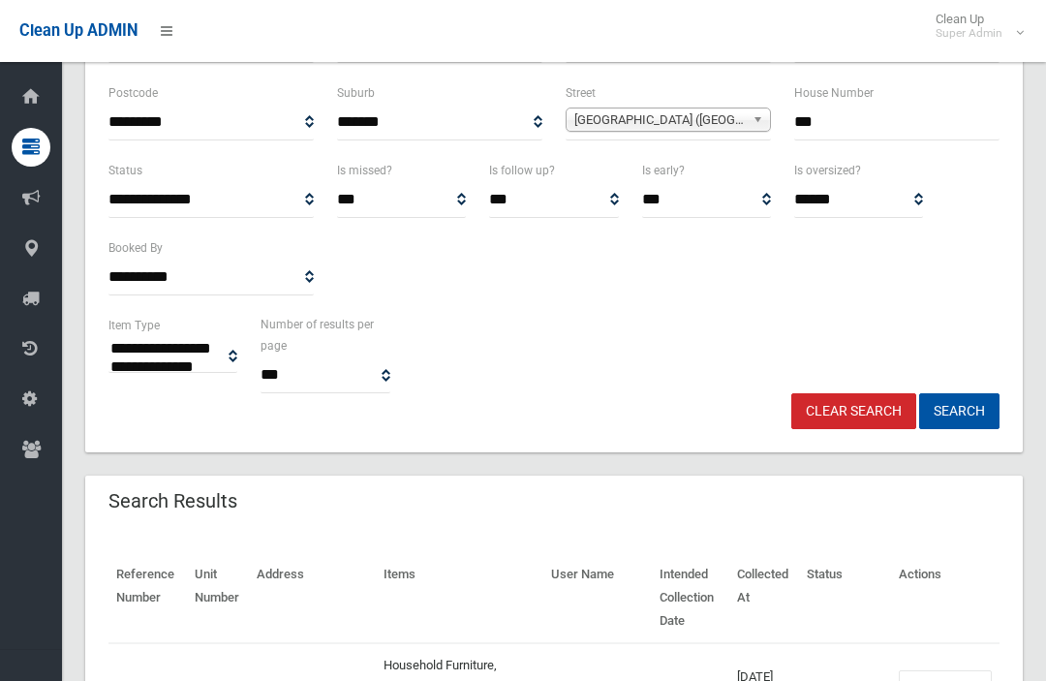
click at [718, 131] on div "Irvine Street (BANKSTOWN 2200)" at bounding box center [668, 120] width 205 height 24
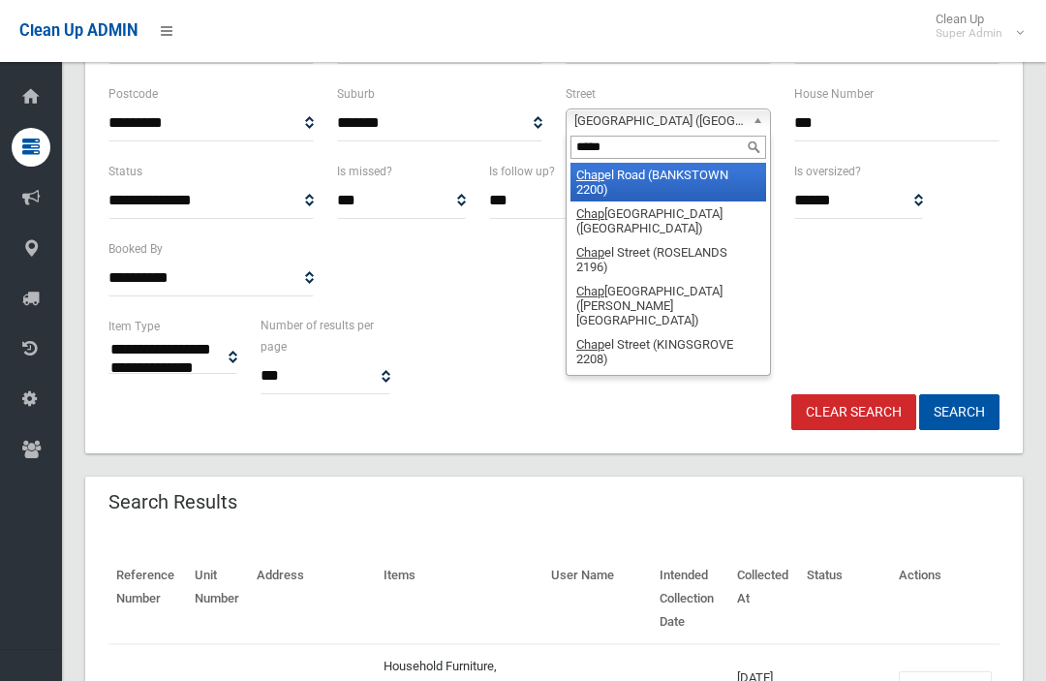
type input "******"
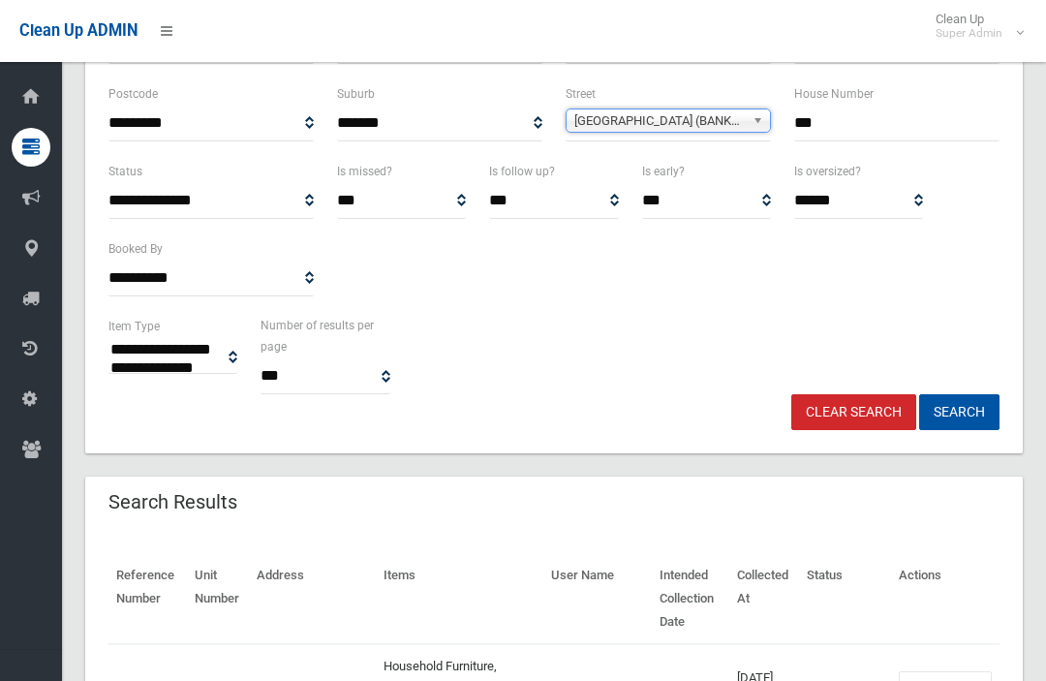
click at [959, 410] on button "Search" at bounding box center [959, 412] width 80 height 36
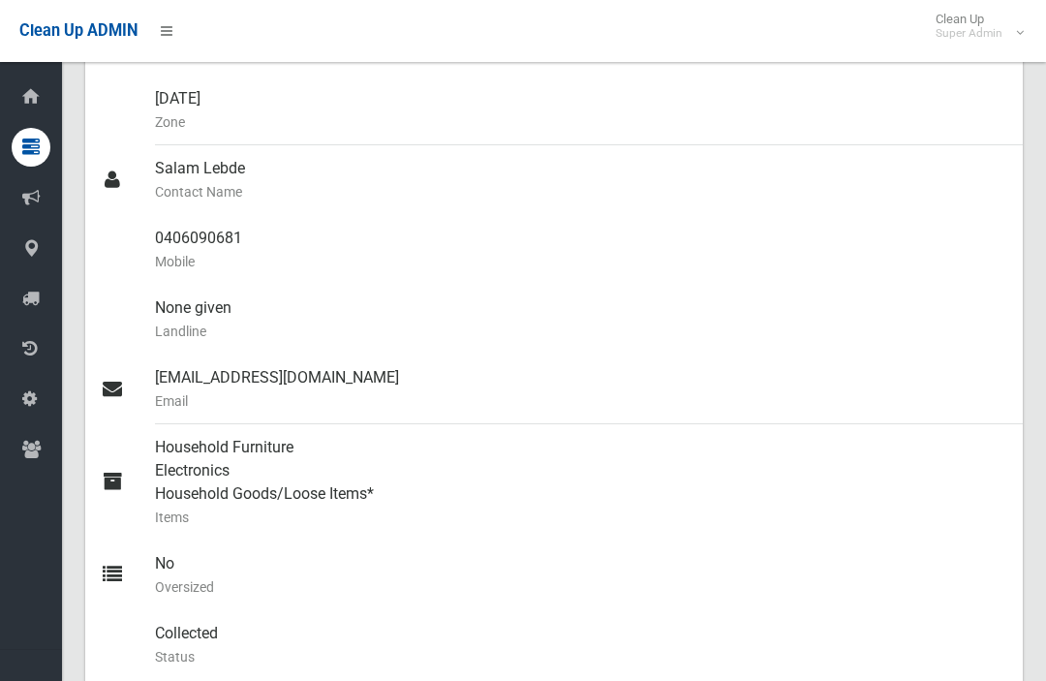
scroll to position [496, 0]
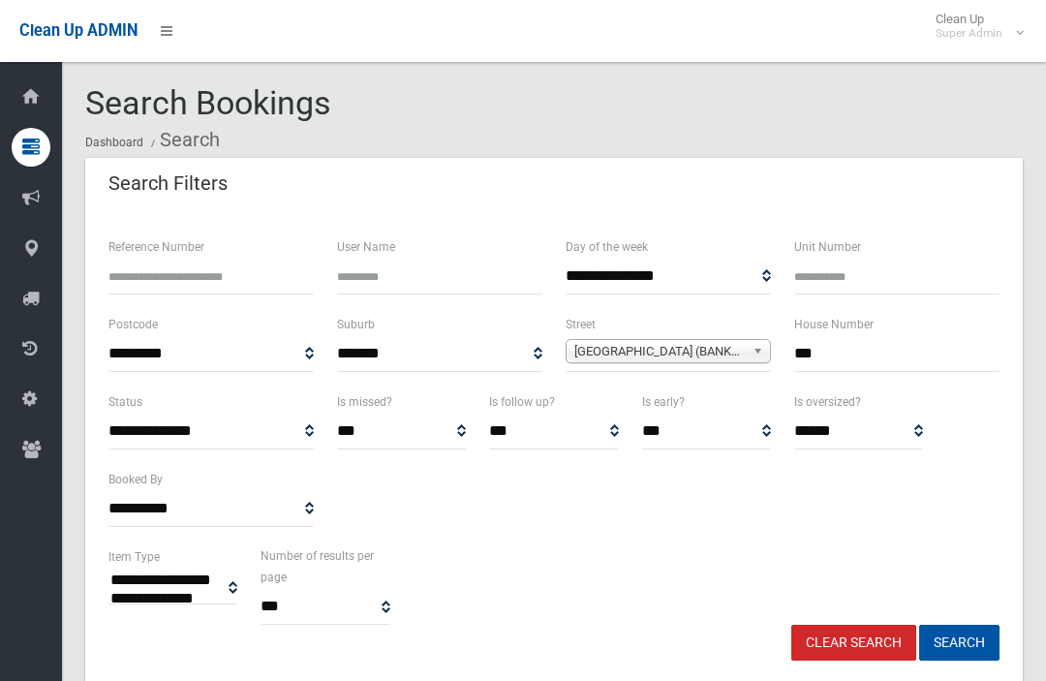
select select
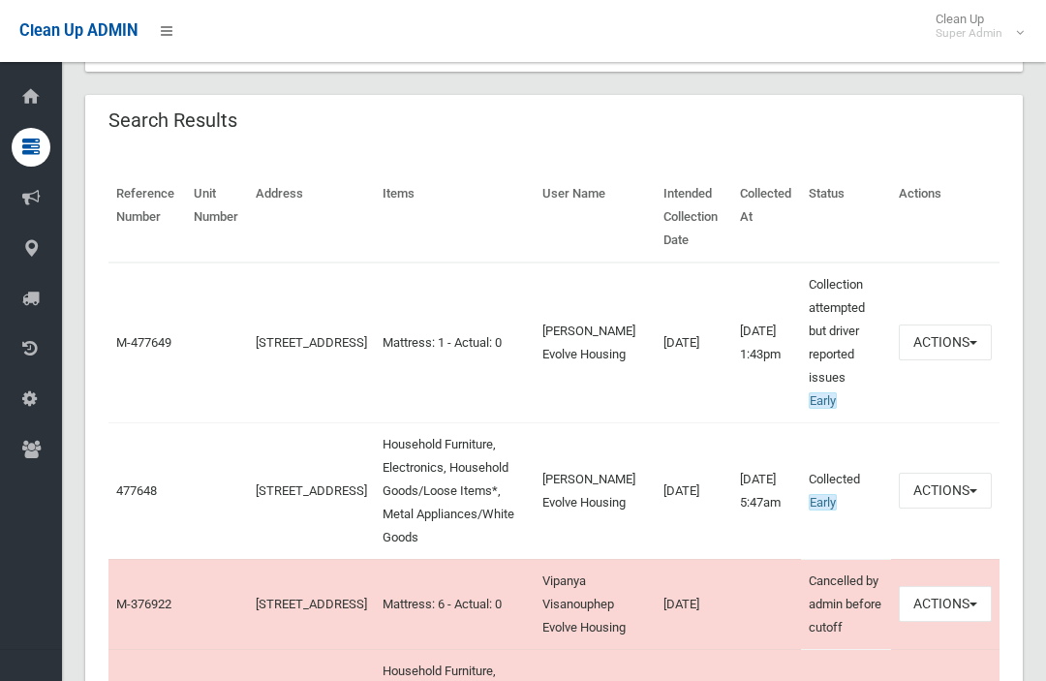
scroll to position [615, 0]
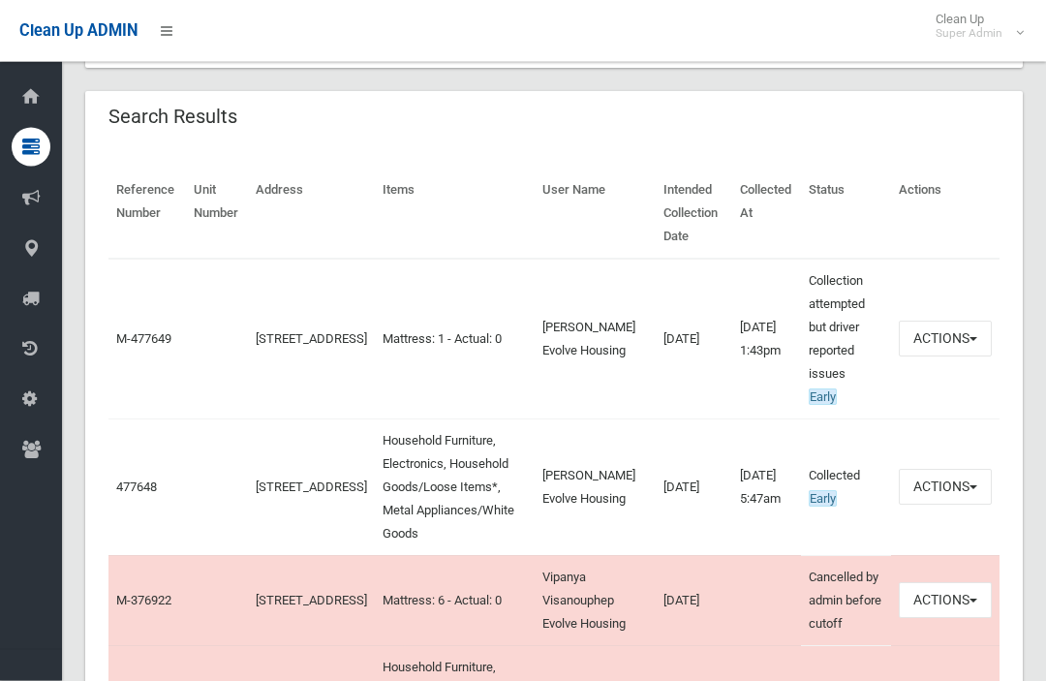
click at [138, 480] on link "477648" at bounding box center [136, 487] width 41 height 15
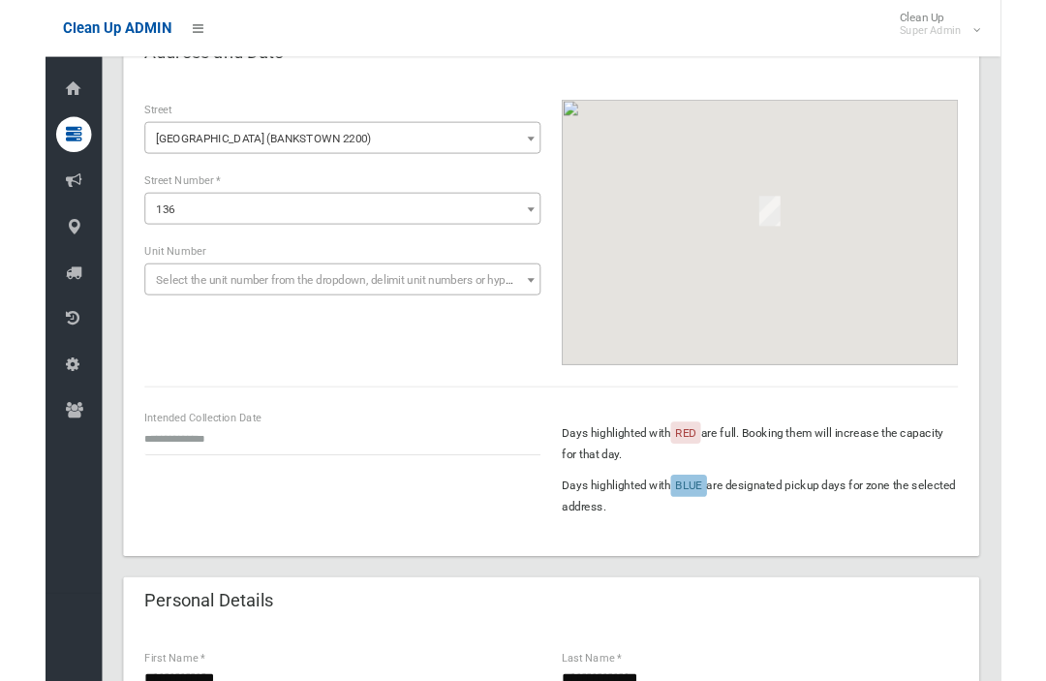
scroll to position [127, 0]
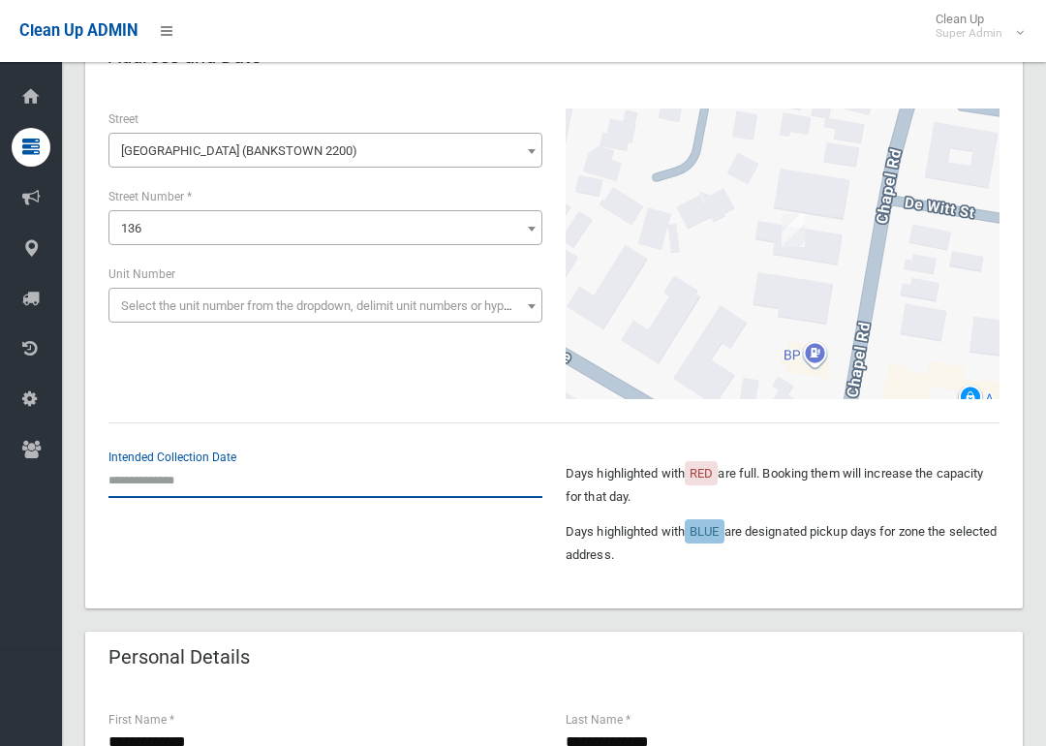
click at [118, 488] on input "text" at bounding box center [325, 480] width 434 height 36
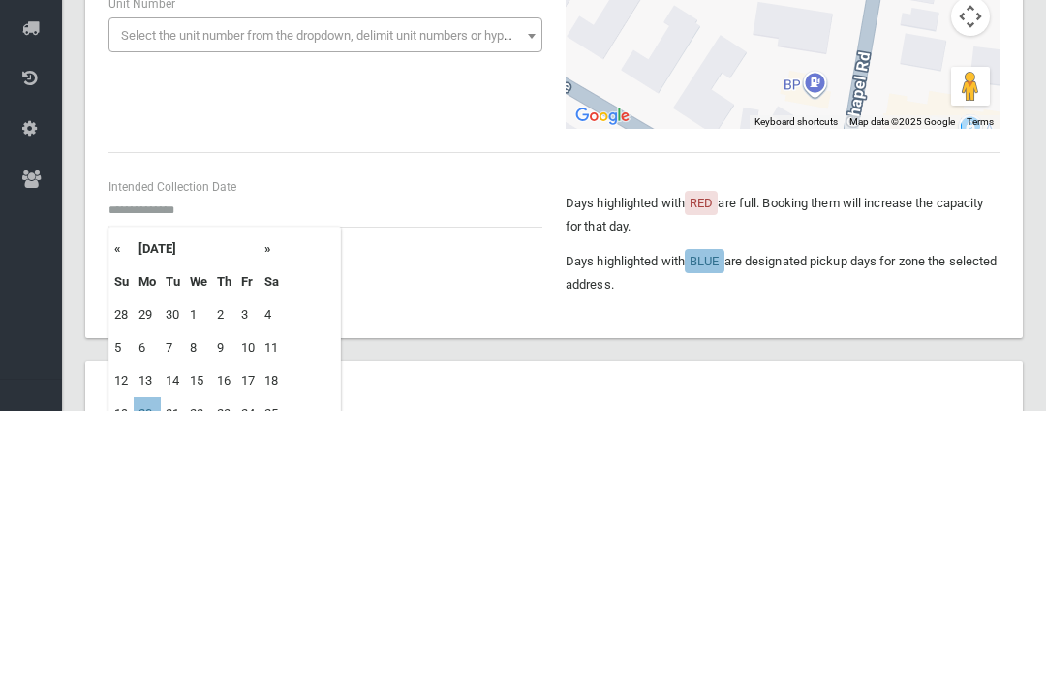
scroll to position [397, 0]
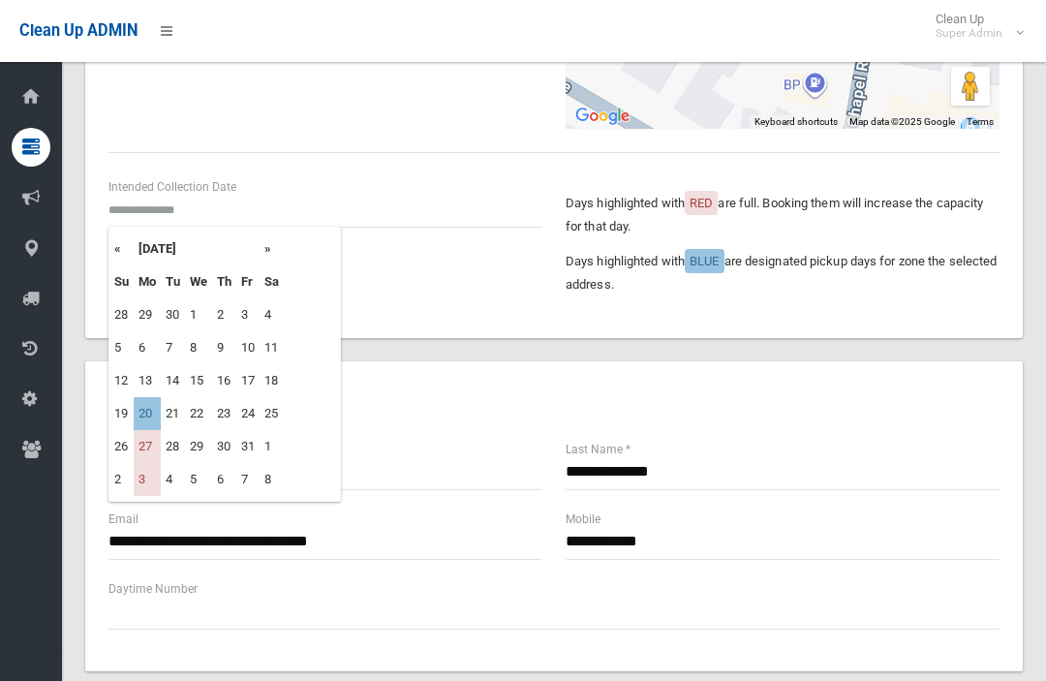
click at [149, 411] on td "20" at bounding box center [147, 413] width 27 height 33
type input "**********"
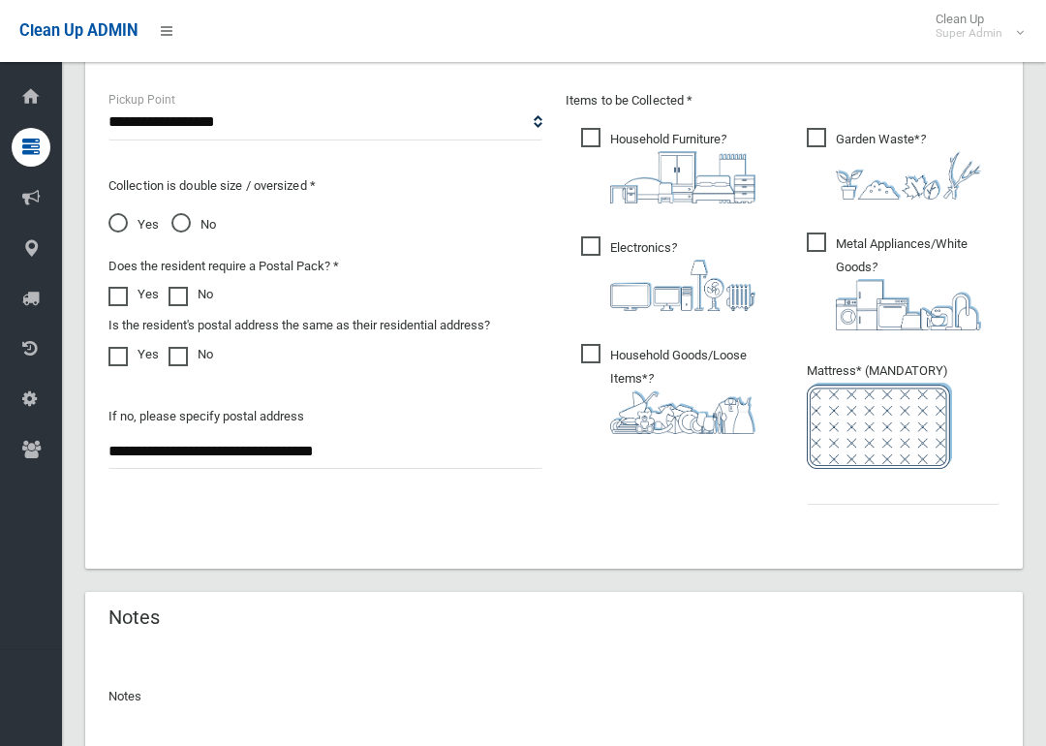
scroll to position [1091, 0]
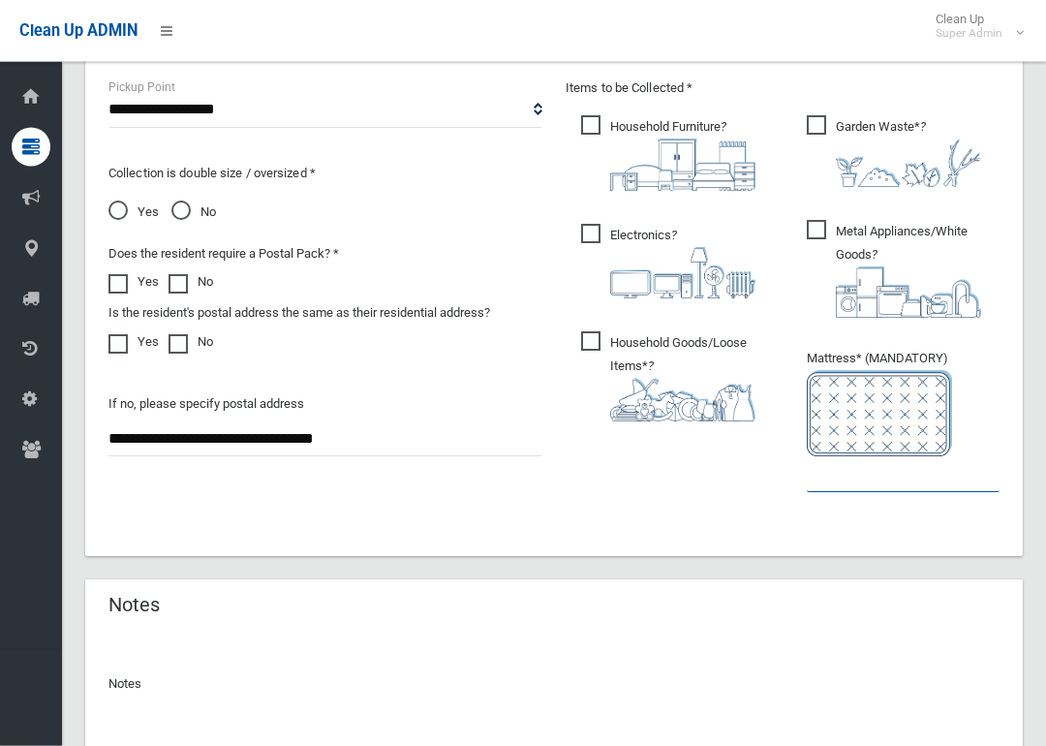
click at [878, 486] on input "text" at bounding box center [903, 475] width 193 height 36
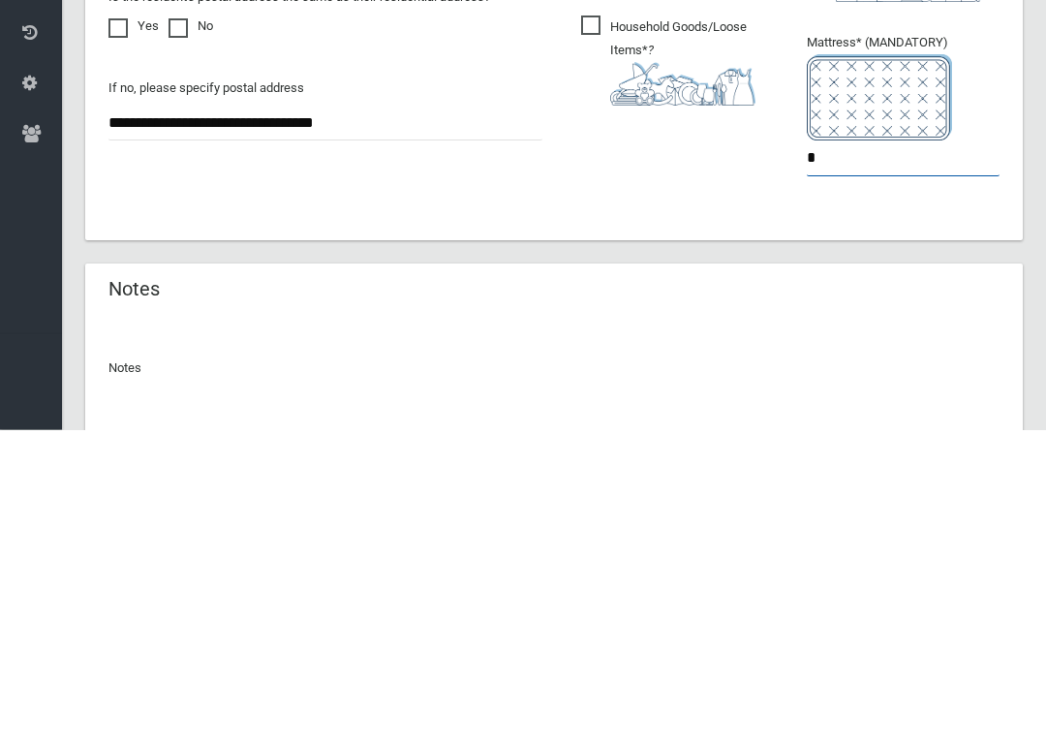
type input "*"
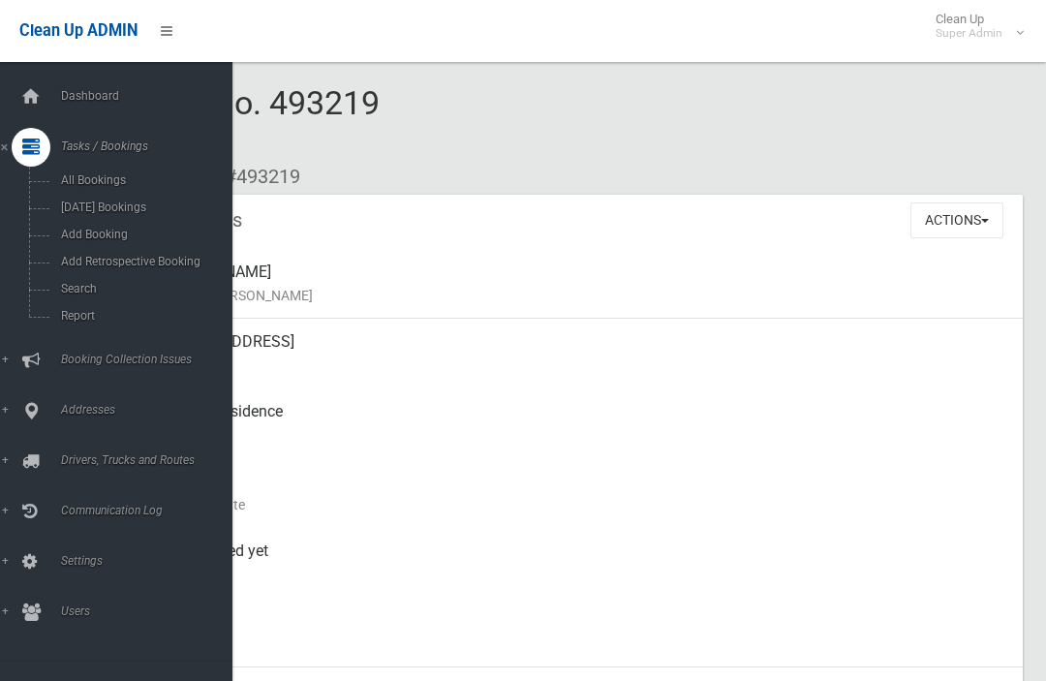
click at [54, 302] on link "Search" at bounding box center [116, 288] width 232 height 27
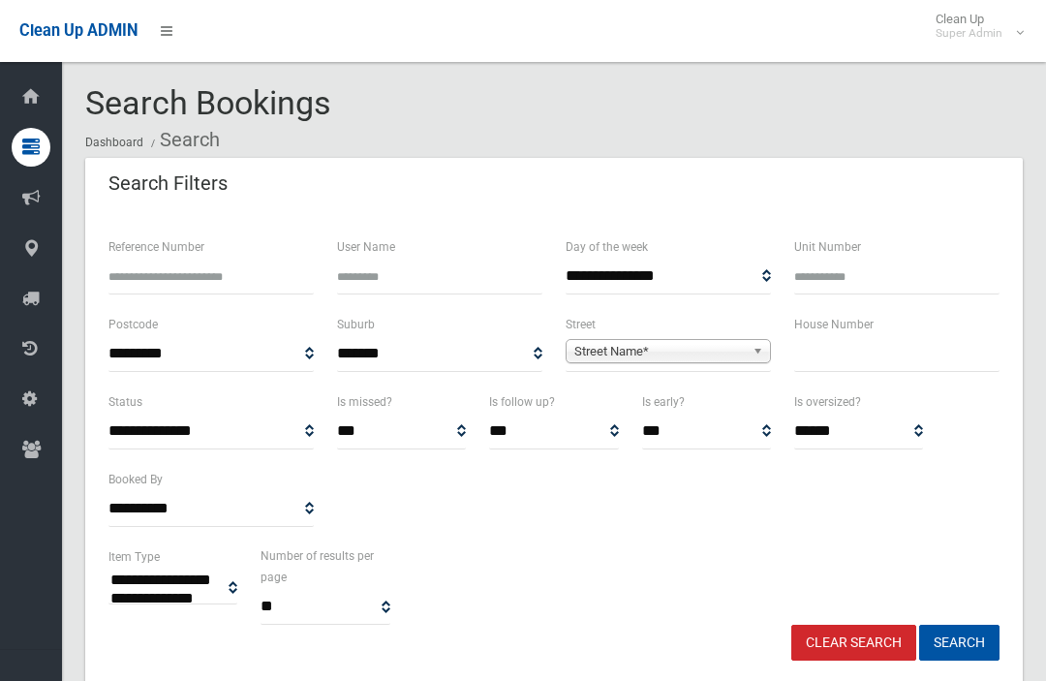
select select
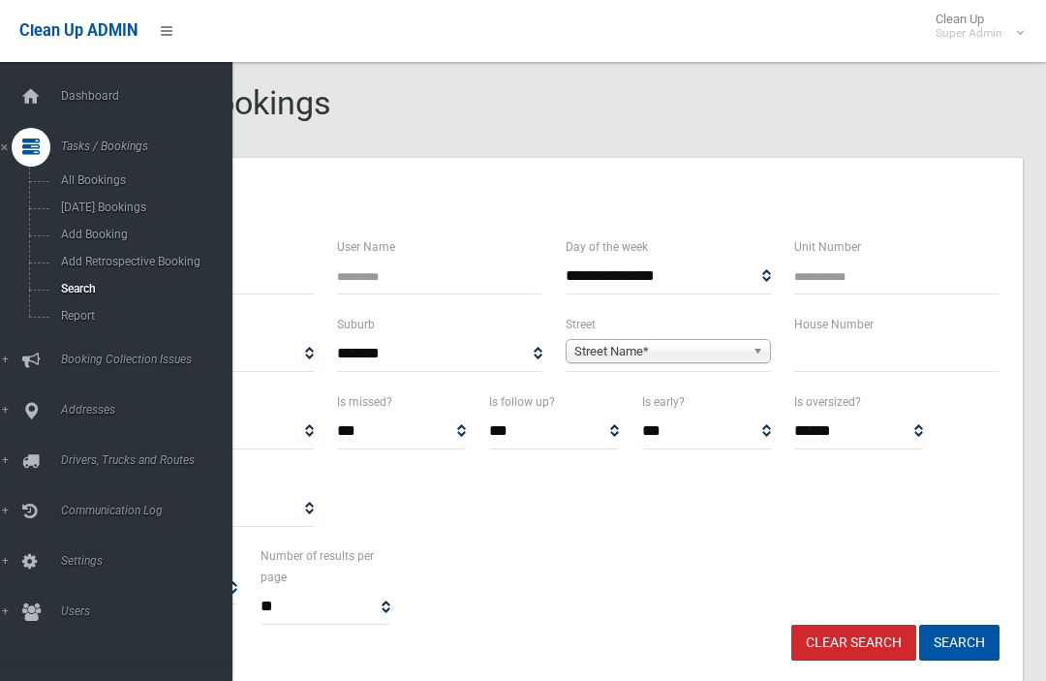
click at [903, 359] on input "text" at bounding box center [896, 354] width 205 height 36
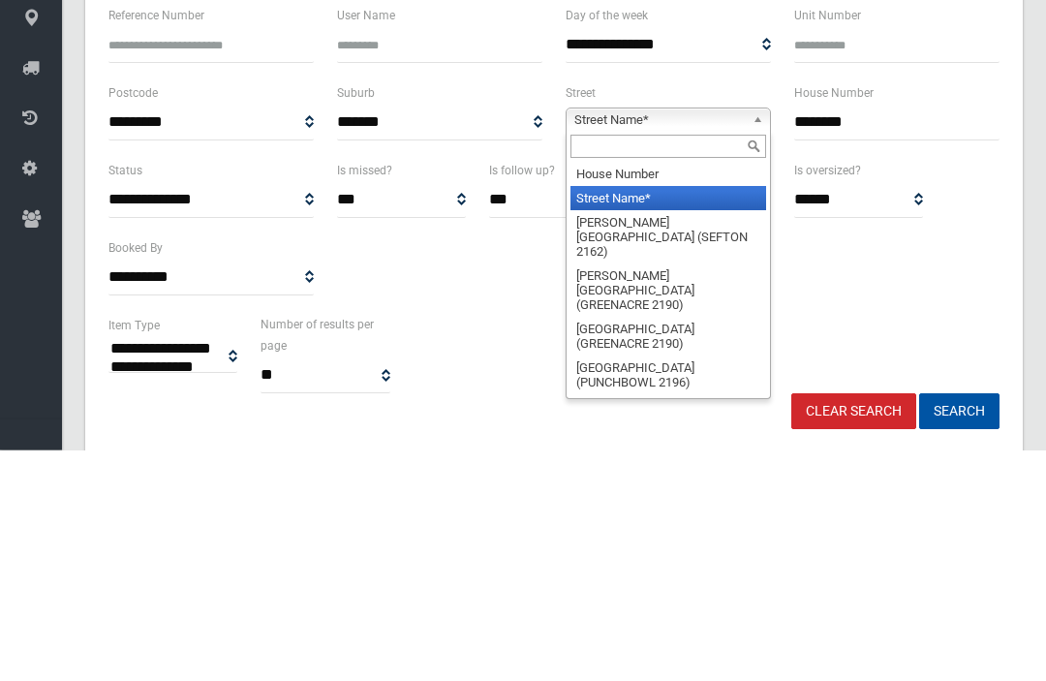
scroll to position [231, 0]
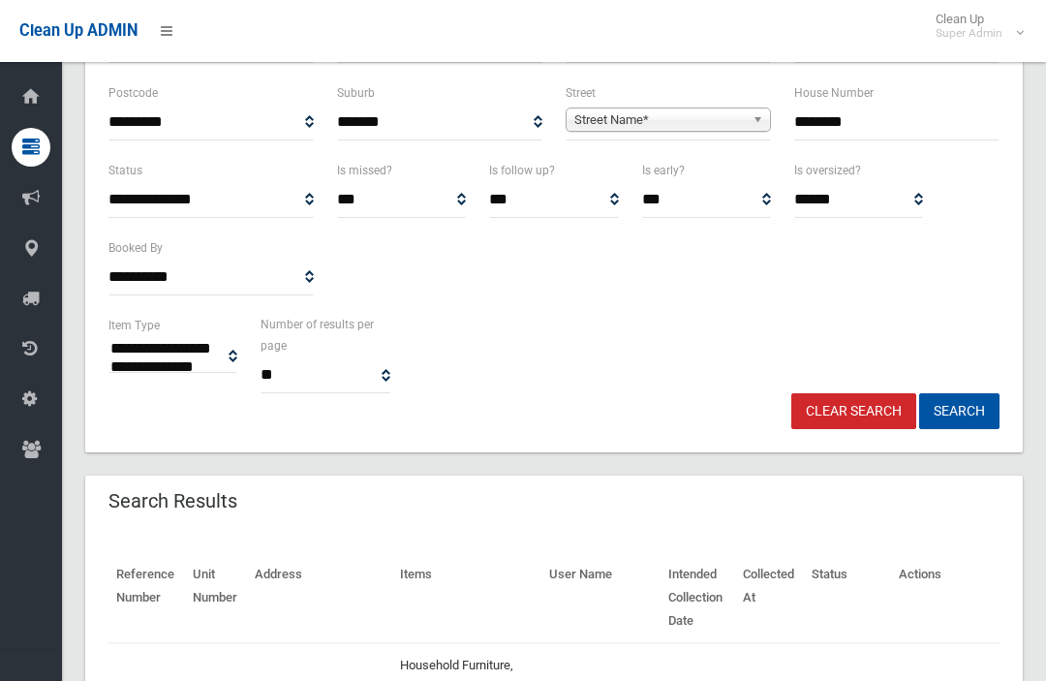
click at [914, 138] on input "********" at bounding box center [896, 123] width 205 height 36
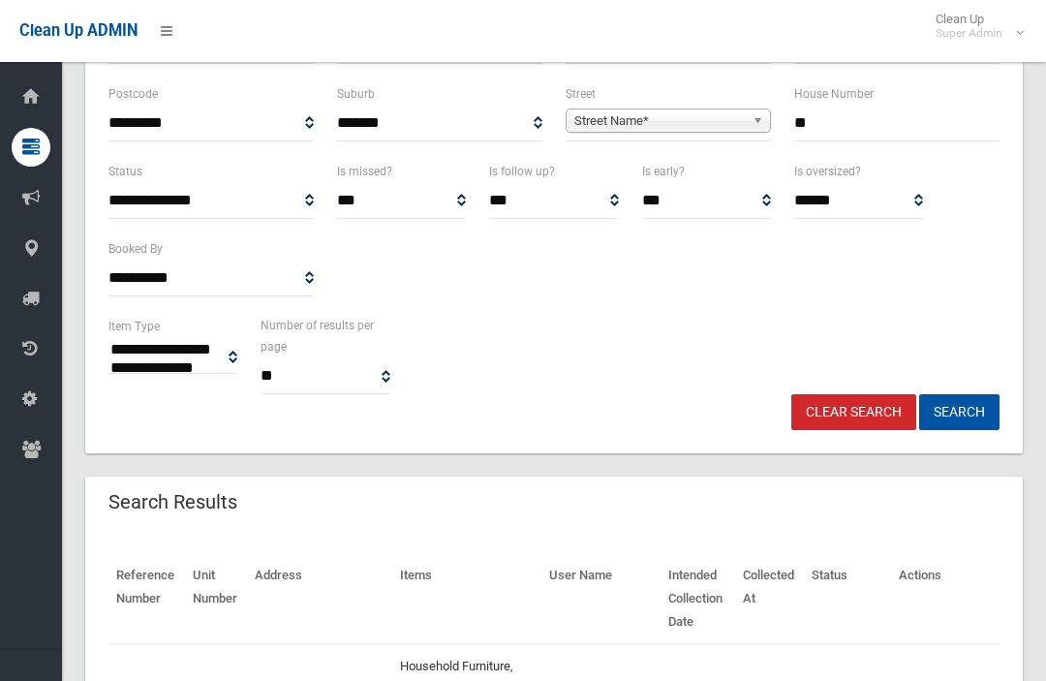
type input "*"
type input "**"
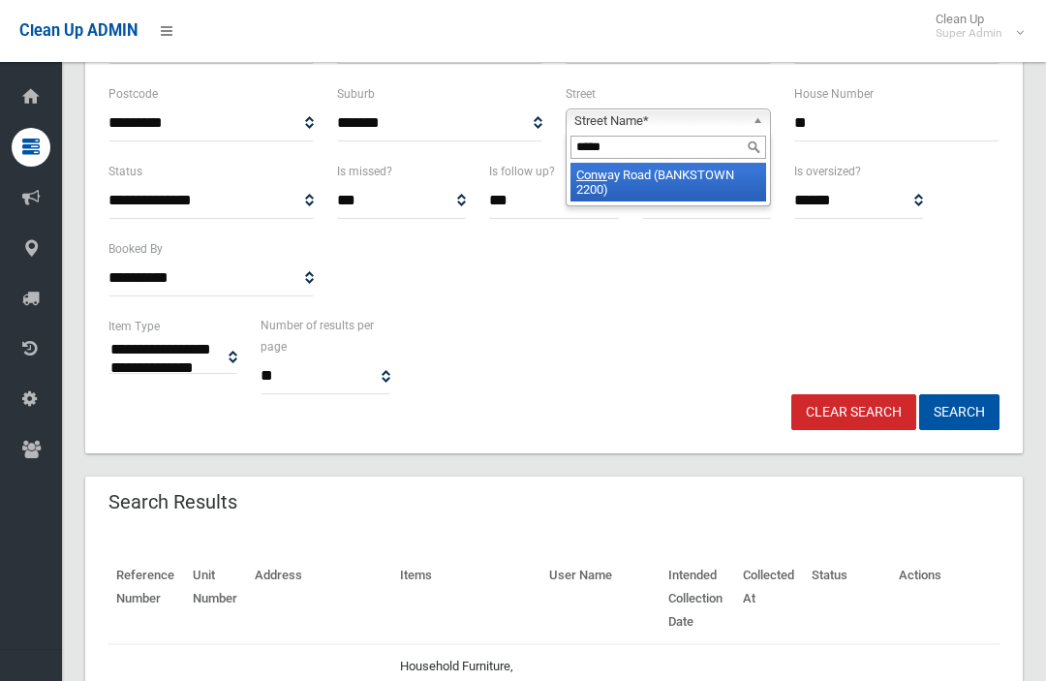
type input "******"
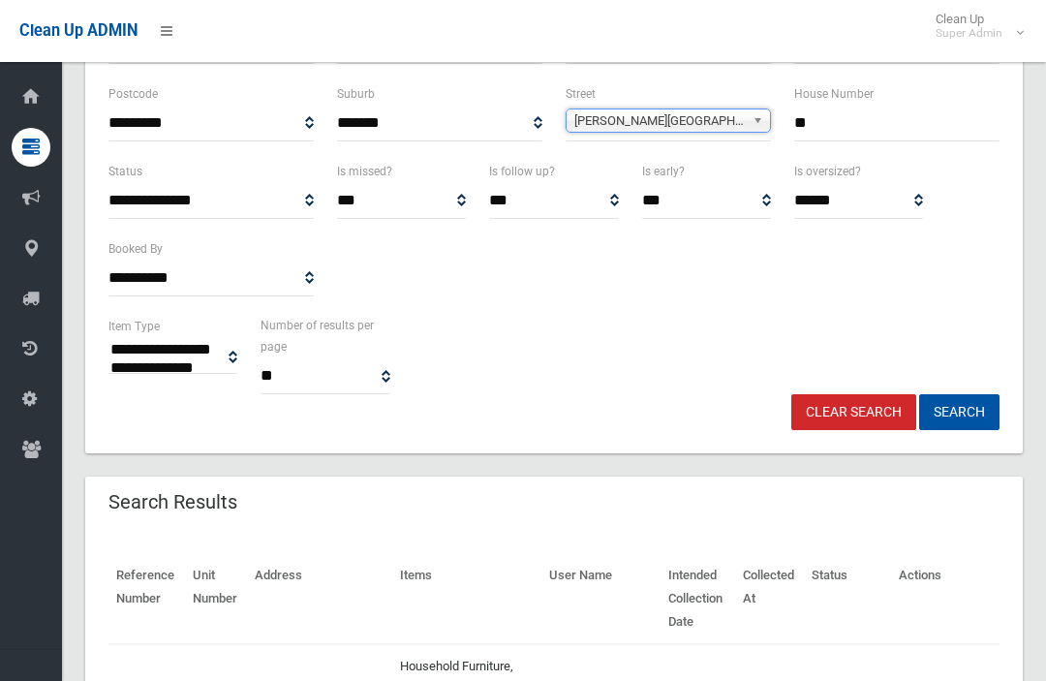
click at [959, 410] on button "Search" at bounding box center [959, 412] width 80 height 36
